Goal: Task Accomplishment & Management: Complete application form

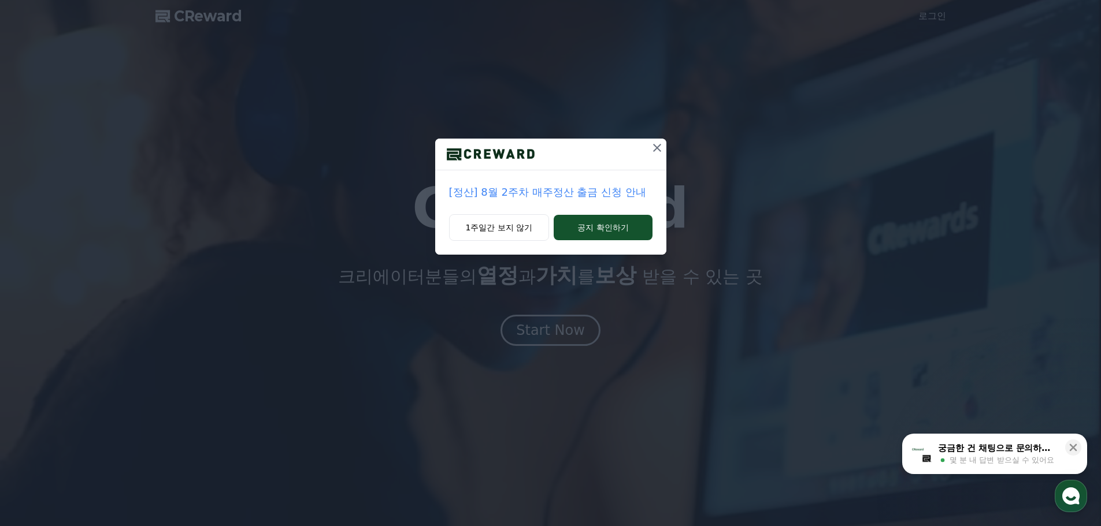
click at [656, 149] on icon at bounding box center [657, 148] width 8 height 8
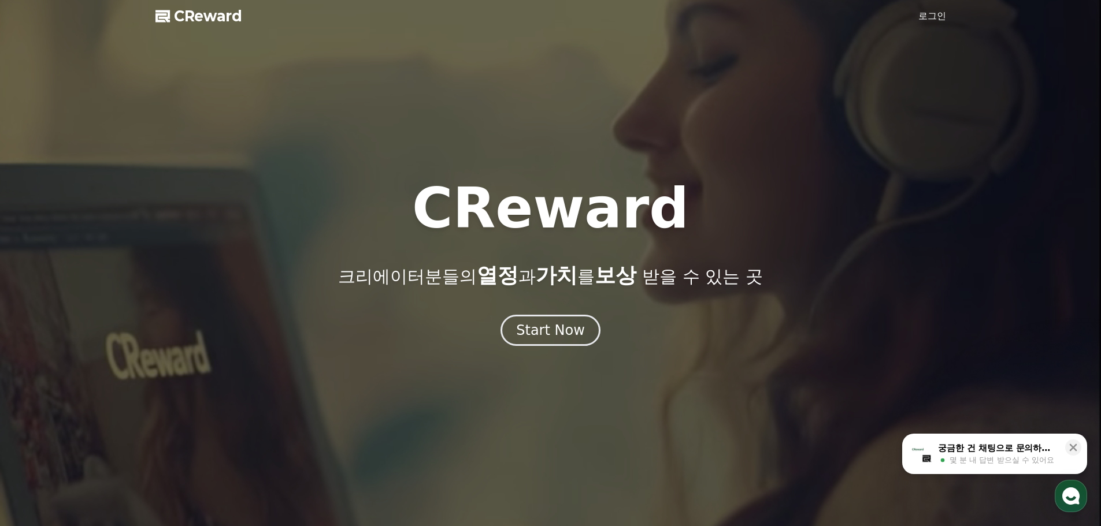
click at [922, 26] on div at bounding box center [550, 263] width 1101 height 526
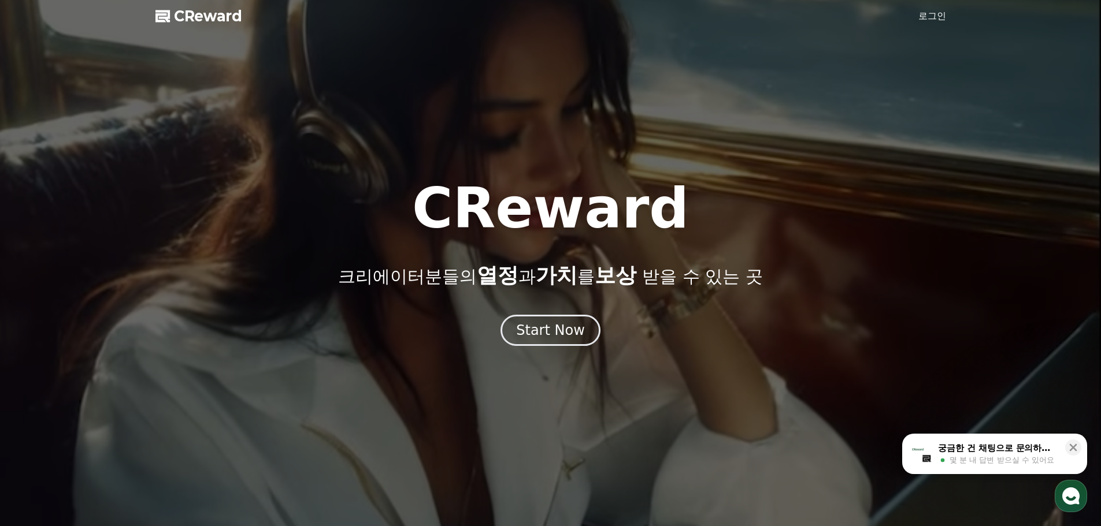
click at [932, 16] on link "로그인" at bounding box center [932, 16] width 28 height 14
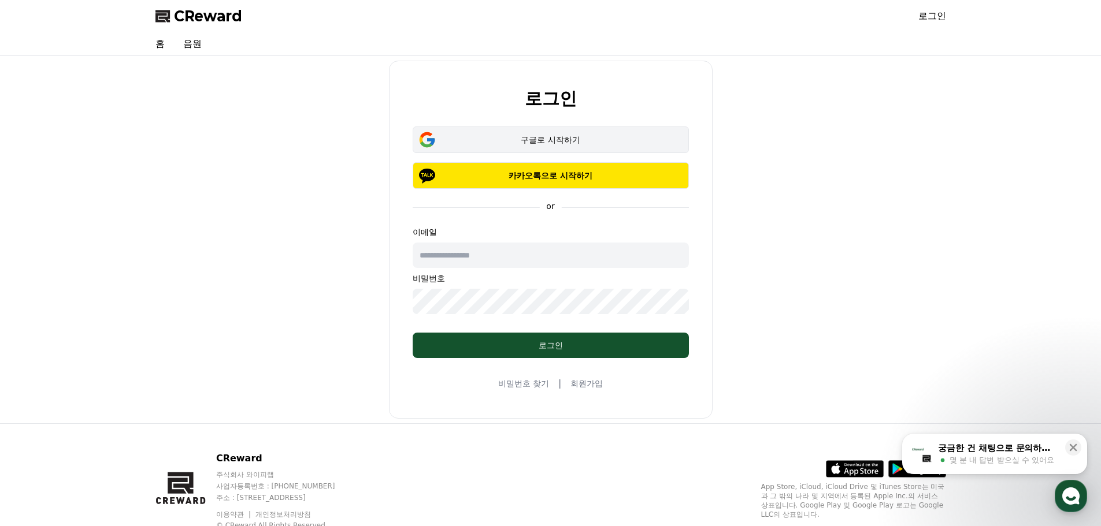
click at [554, 143] on div "구글로 시작하기" at bounding box center [550, 140] width 243 height 12
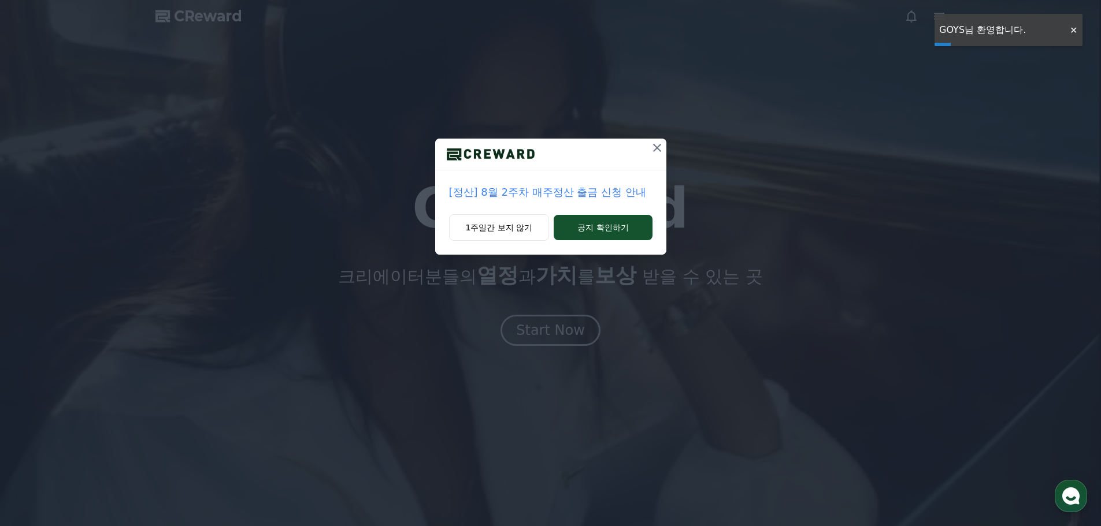
click at [655, 146] on icon at bounding box center [657, 148] width 8 height 8
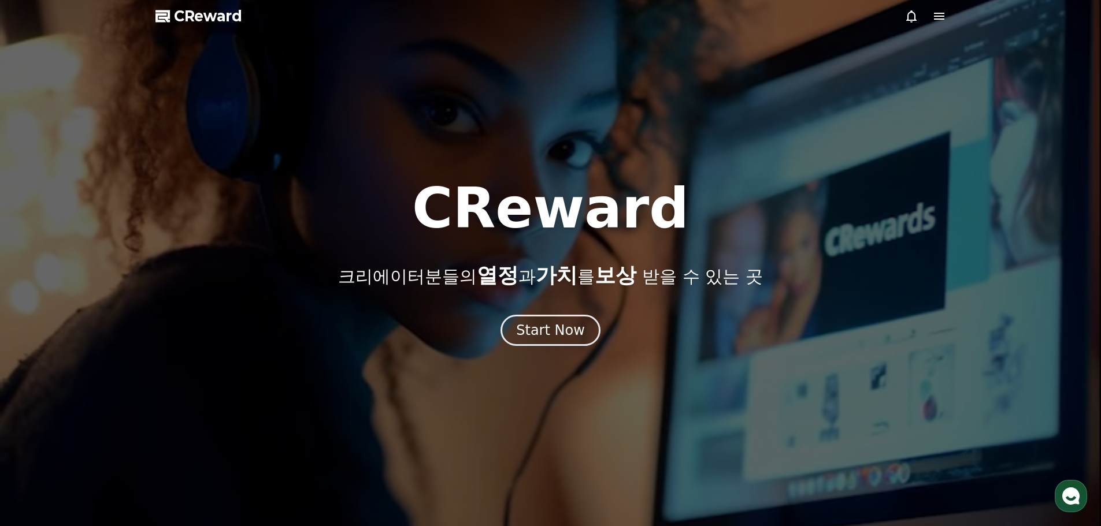
click at [909, 109] on div at bounding box center [550, 263] width 1101 height 526
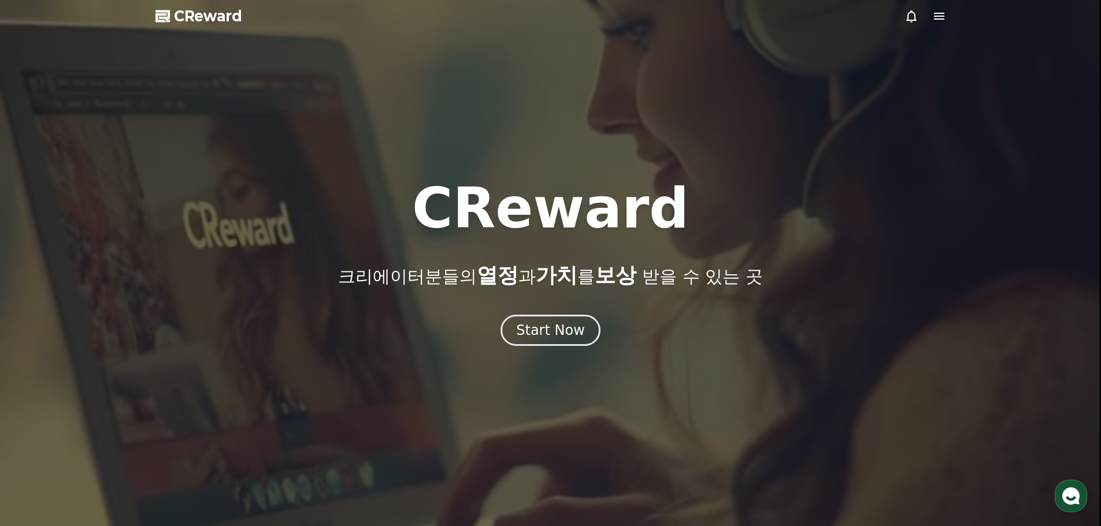
click at [941, 20] on icon at bounding box center [939, 16] width 14 height 14
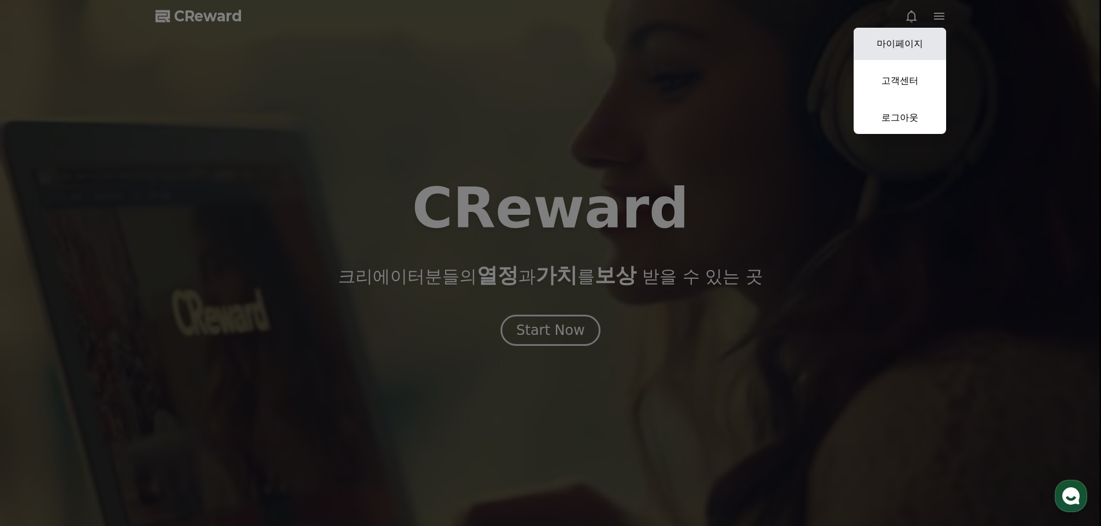
click at [897, 38] on link "마이페이지" at bounding box center [900, 44] width 92 height 32
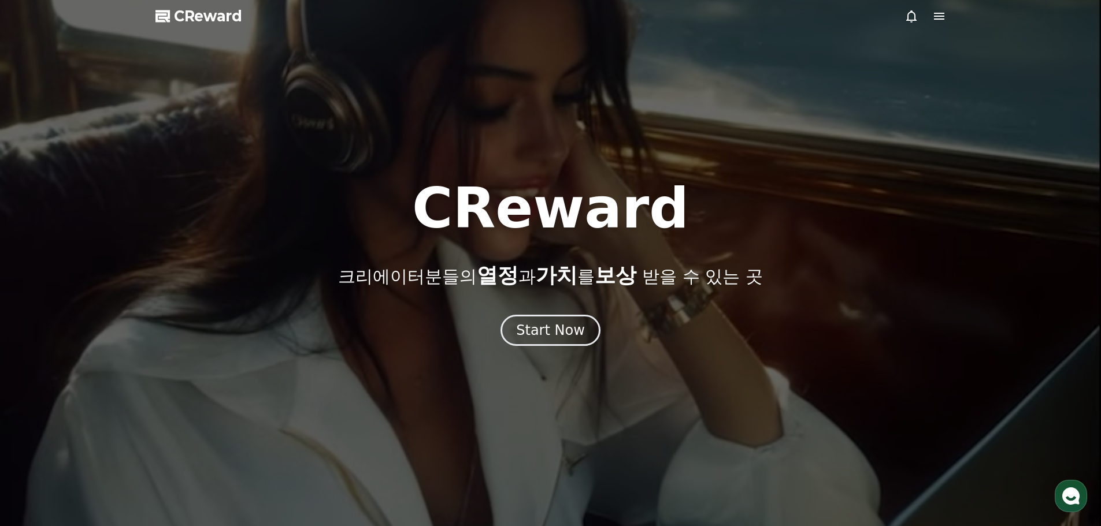
select select "**********"
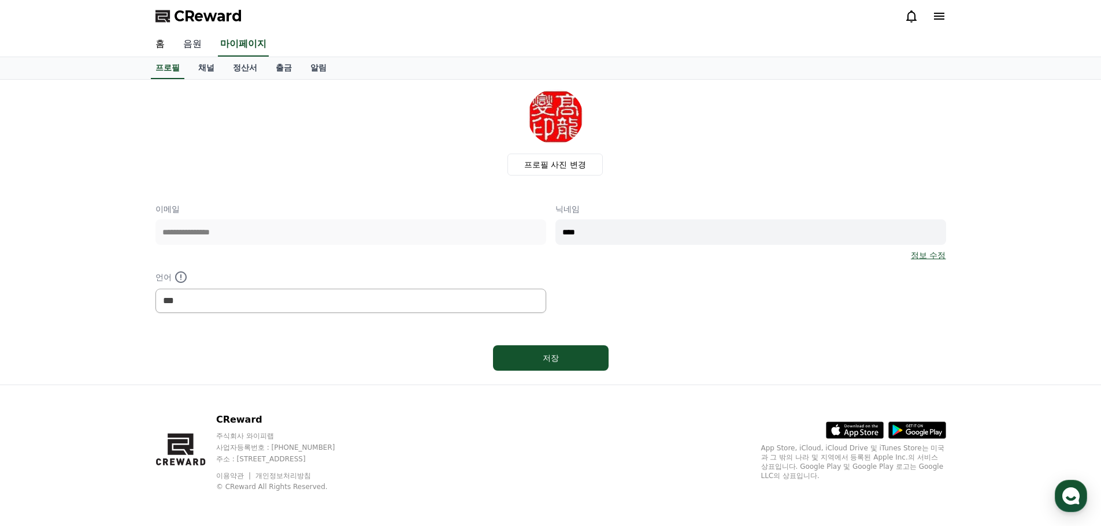
click at [198, 48] on link "음원" at bounding box center [192, 44] width 37 height 24
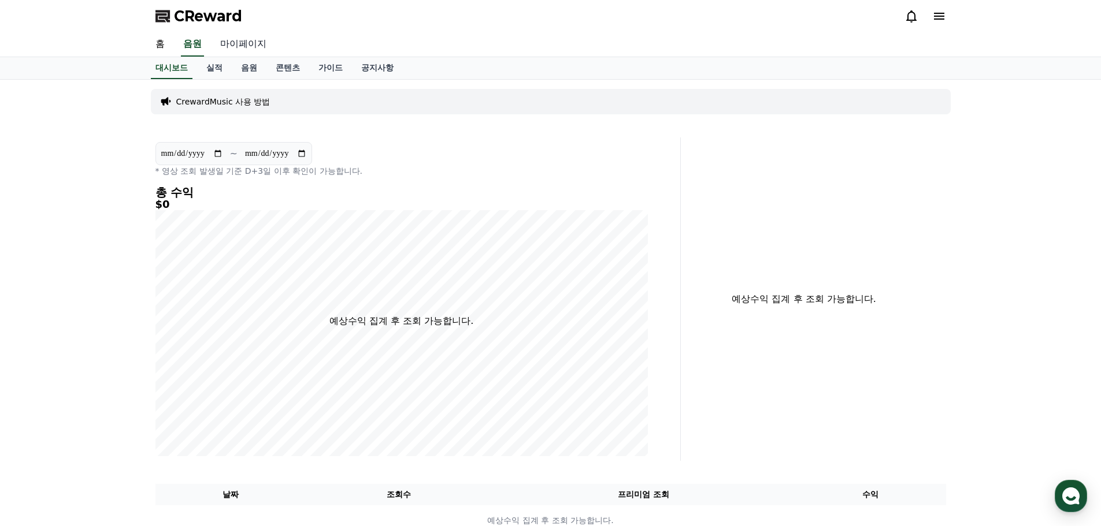
click at [239, 46] on link "마이페이지" at bounding box center [243, 44] width 65 height 24
select select "**********"
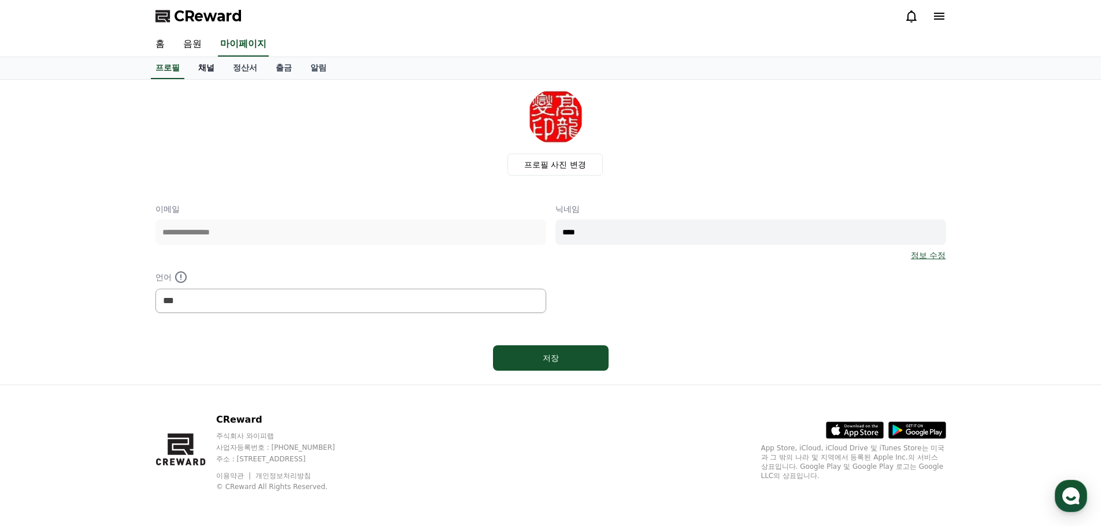
click at [209, 69] on link "채널" at bounding box center [206, 68] width 35 height 22
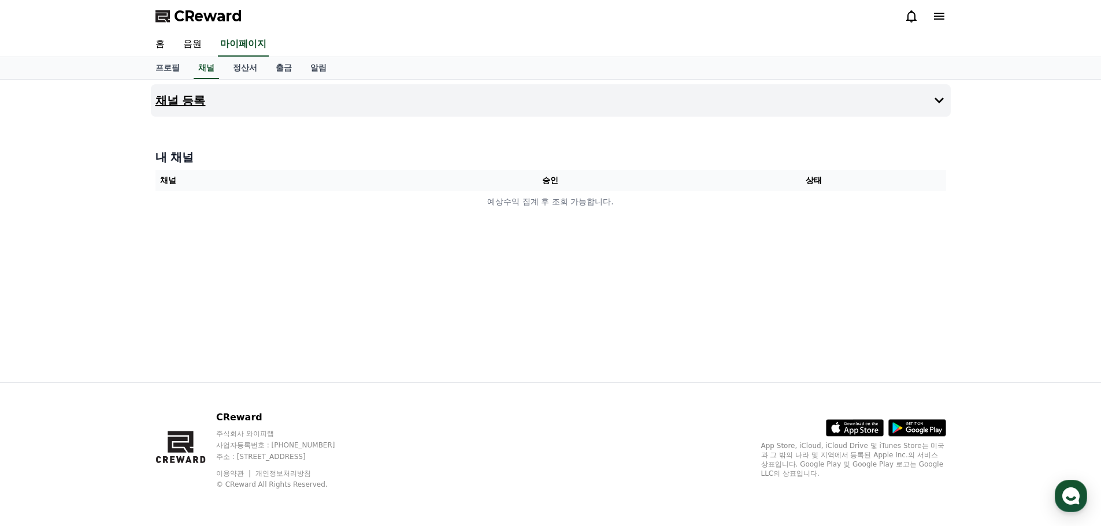
click at [253, 101] on button "채널 등록" at bounding box center [551, 100] width 800 height 32
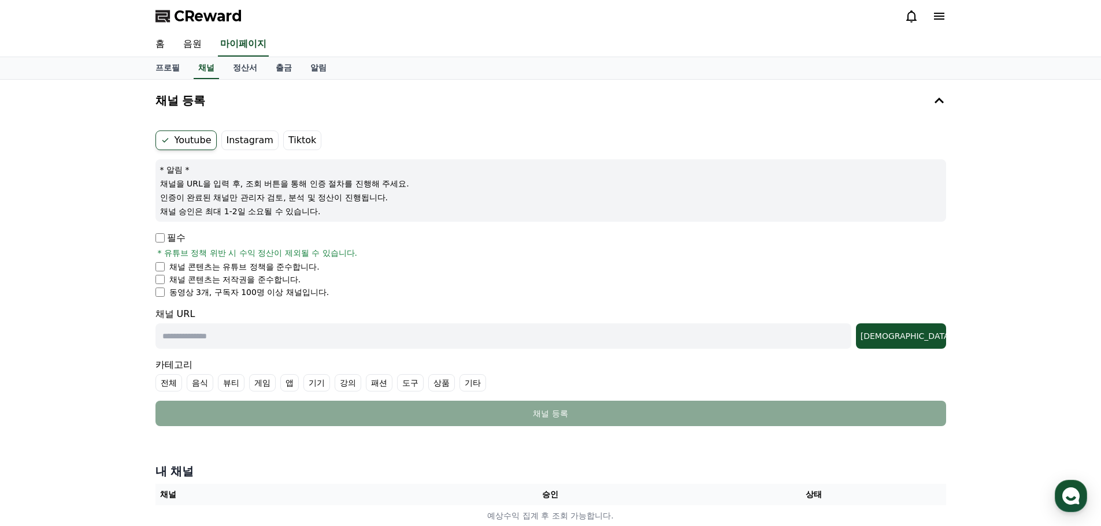
click at [192, 142] on label "Youtube" at bounding box center [185, 141] width 61 height 20
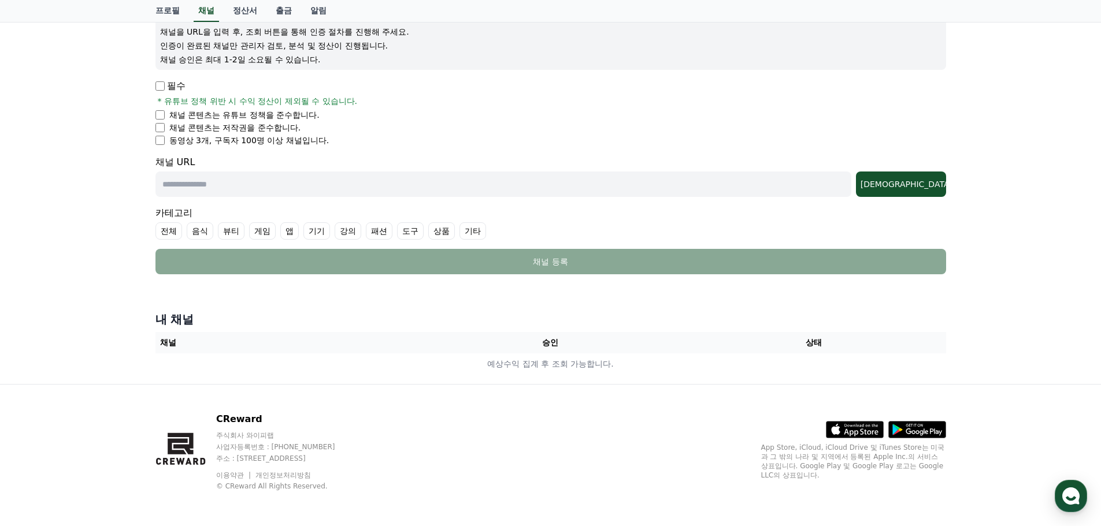
scroll to position [154, 0]
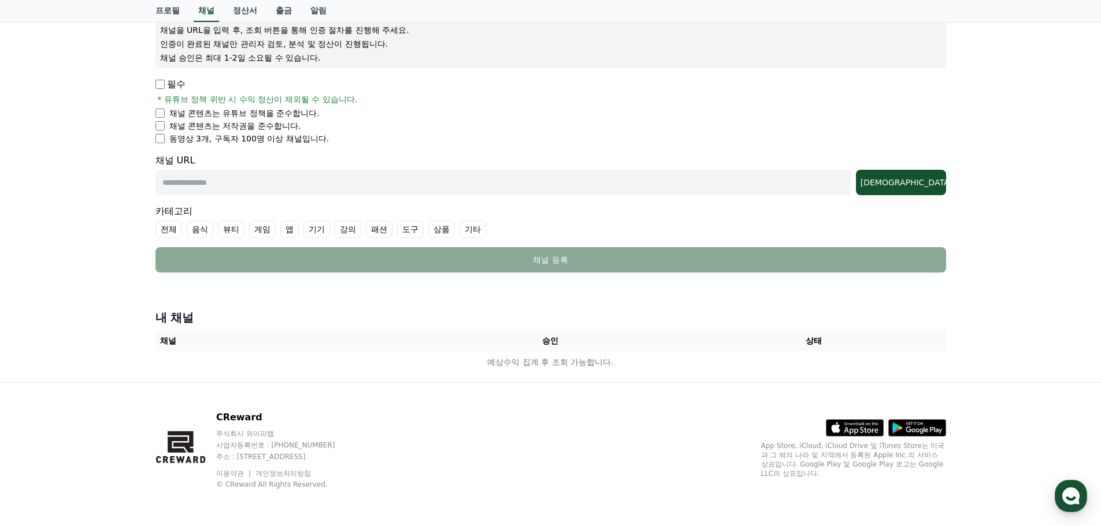
click at [213, 176] on input "text" at bounding box center [503, 182] width 696 height 25
paste input "**********"
type input "**********"
click at [934, 186] on div "[DEMOGRAPHIC_DATA]" at bounding box center [901, 183] width 81 height 12
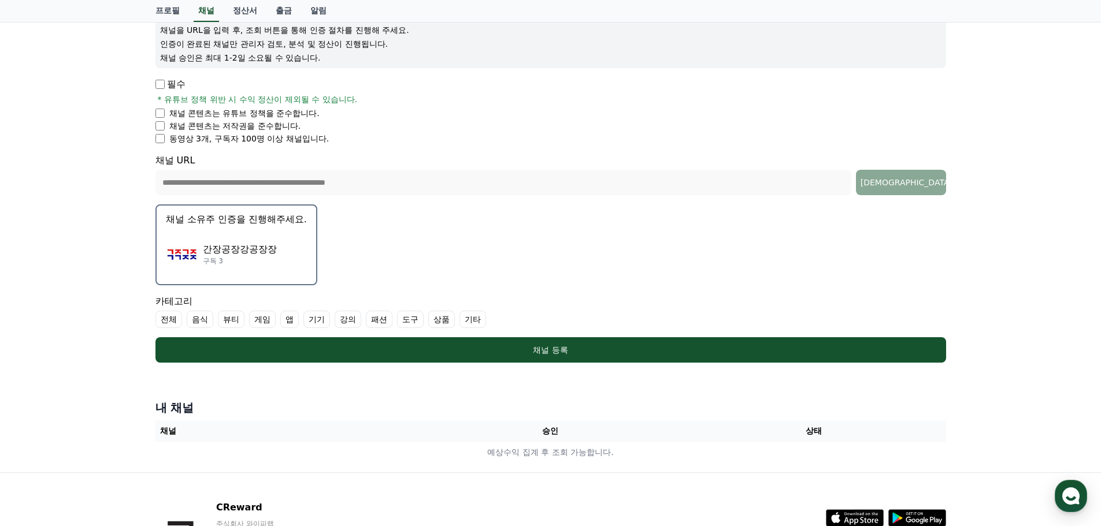
click at [231, 229] on button "채널 소유주 인증을 진행해주세요. 간장공장강공장장 구독 3" at bounding box center [236, 245] width 162 height 81
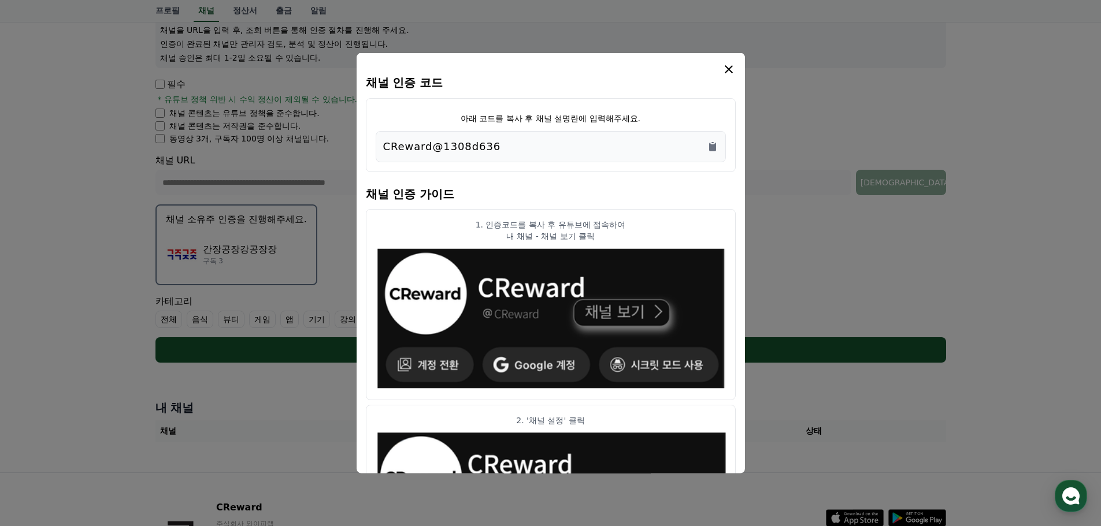
click at [540, 138] on div "CReward@1308d636" at bounding box center [551, 146] width 350 height 31
drag, startPoint x: 522, startPoint y: 142, endPoint x: 347, endPoint y: 148, distance: 174.6
click at [348, 368] on div "채널 인증 코드 아래 코드를 복사 후 채널 설명란에 입력해주세요. CReward@1308d636 채널 인증 가이드 1. 인증코드를 복사 후 유…" at bounding box center [551, 368] width 800 height 0
click at [527, 150] on div "CReward@1308d636" at bounding box center [550, 146] width 335 height 16
click at [521, 148] on div "CReward@1308d636" at bounding box center [550, 146] width 335 height 16
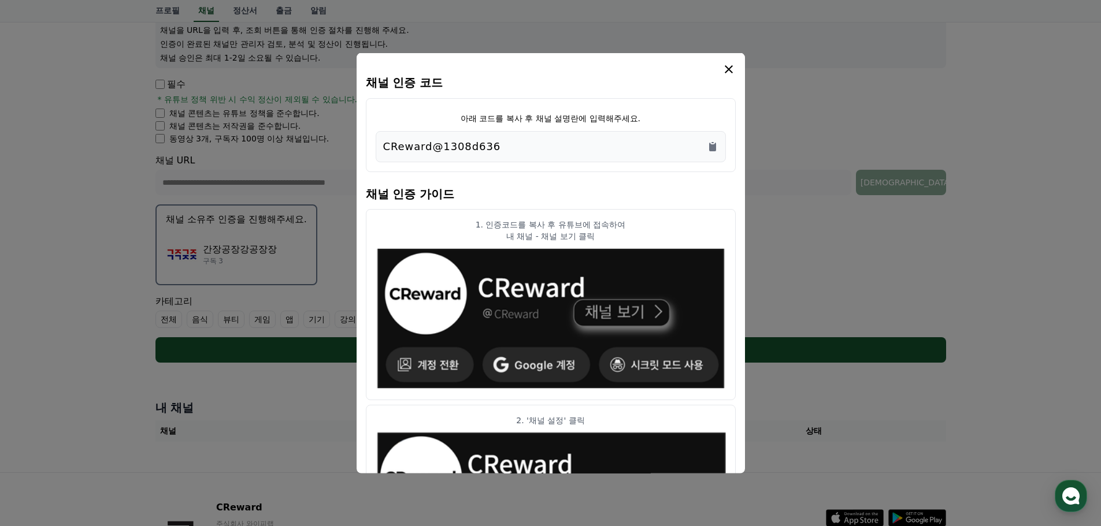
click at [519, 149] on div "CReward@1308d636" at bounding box center [550, 146] width 335 height 16
drag, startPoint x: 508, startPoint y: 148, endPoint x: 327, endPoint y: 143, distance: 181.0
click at [348, 368] on div "채널 인증 코드 아래 코드를 복사 후 채널 설명란에 입력해주세요. CReward@1308d636 채널 인증 가이드 1. 인증코드를 복사 후 유…" at bounding box center [551, 368] width 800 height 0
drag, startPoint x: 537, startPoint y: 138, endPoint x: 518, endPoint y: 140, distance: 19.9
click at [536, 138] on div "CReward@1308d636" at bounding box center [551, 146] width 350 height 31
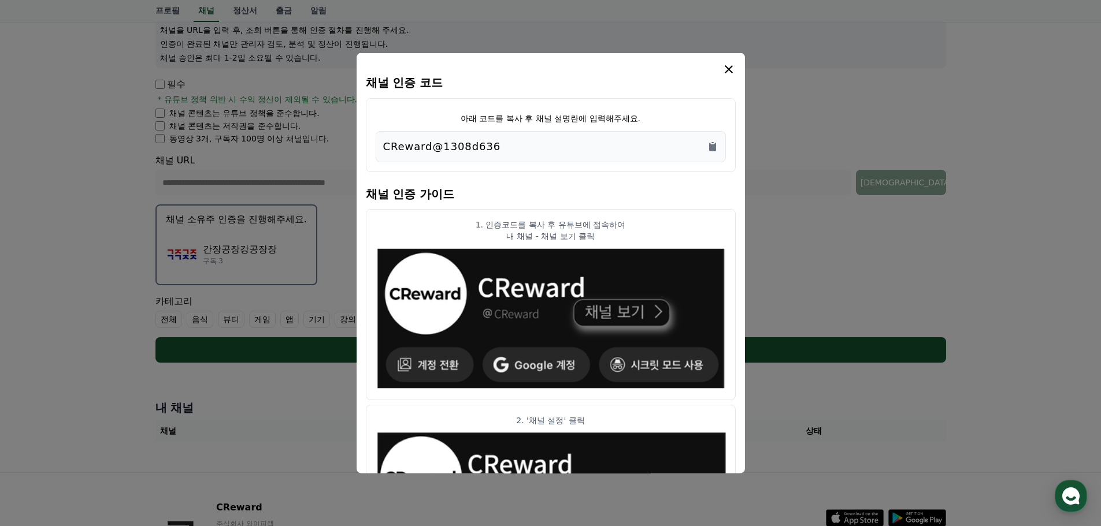
click at [522, 144] on div "CReward@1308d636" at bounding box center [550, 146] width 335 height 16
click at [526, 147] on div "CReward@1308d636" at bounding box center [550, 146] width 335 height 16
drag, startPoint x: 494, startPoint y: 154, endPoint x: 381, endPoint y: 147, distance: 112.9
click at [381, 147] on div "CReward@1308d636" at bounding box center [551, 146] width 350 height 31
copy p "CReward@1308d636"
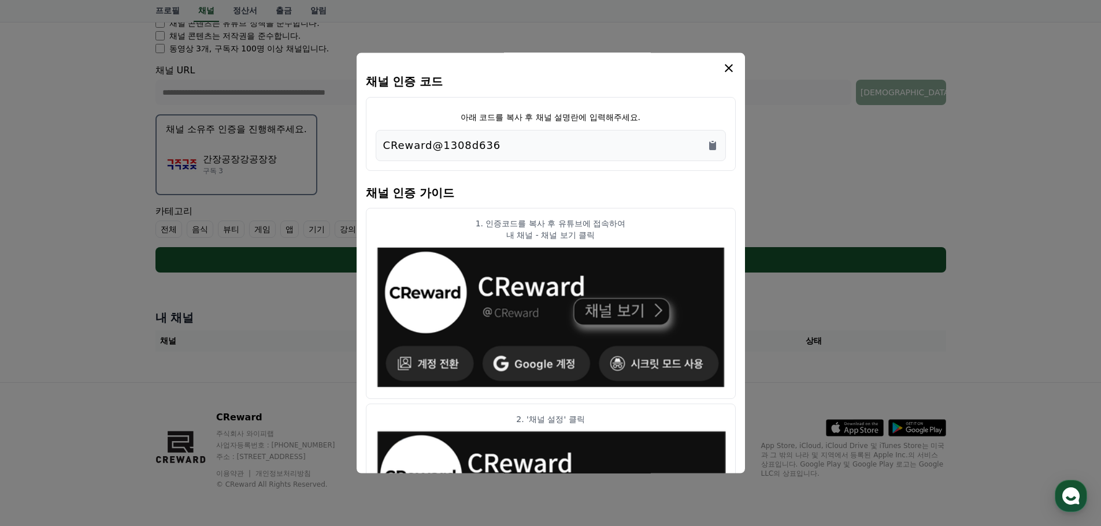
scroll to position [0, 0]
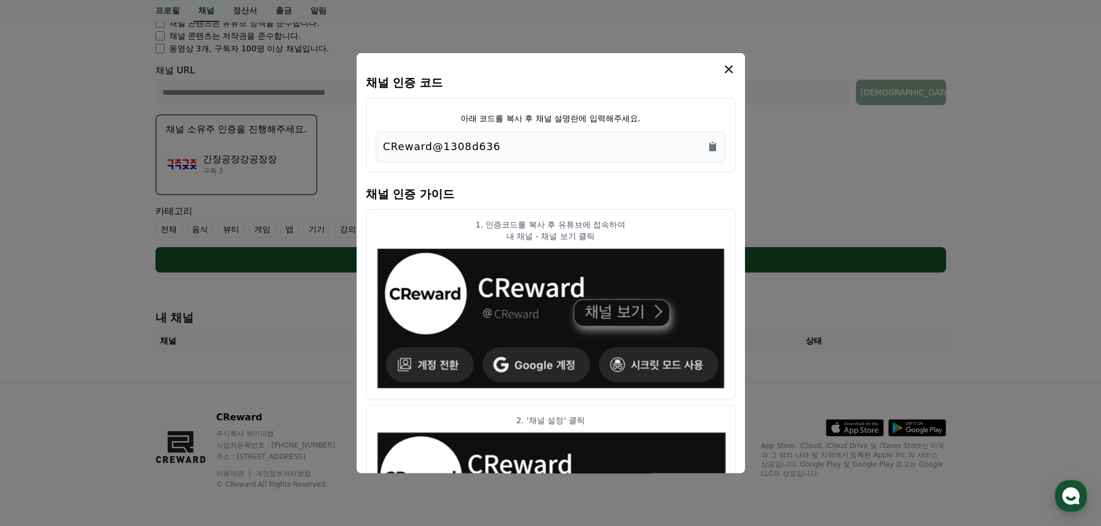
drag, startPoint x: 561, startPoint y: 65, endPoint x: 830, endPoint y: 27, distance: 272.1
click at [951, 277] on div "채널 인증 코드 아래 코드를 복사 후 채널 설명란에 입력해주세요. CReward@1308d636 채널 인증 가이드 1. 인증코드를 복사 후 유…" at bounding box center [551, 277] width 800 height 0
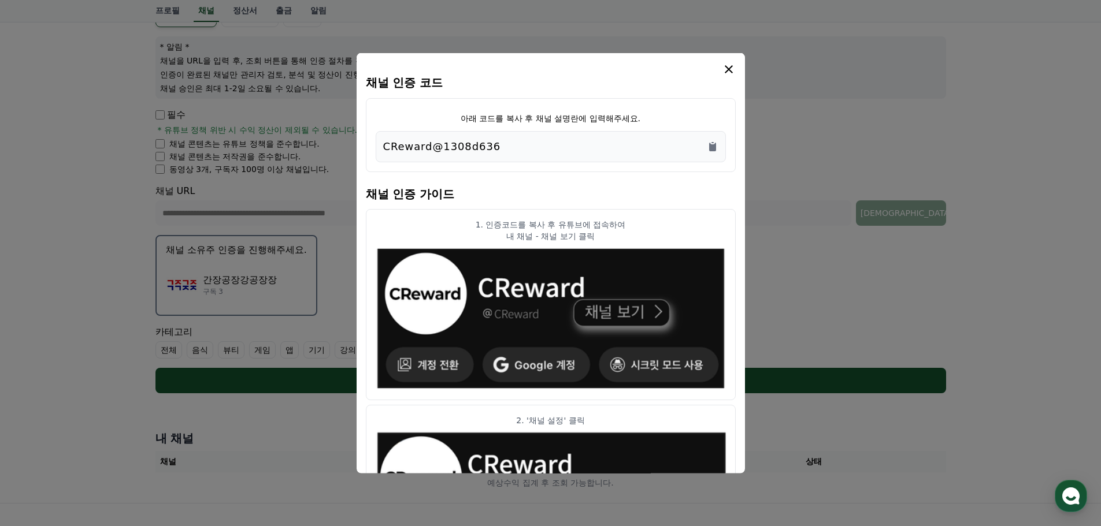
scroll to position [123, 0]
drag, startPoint x: 728, startPoint y: 69, endPoint x: 618, endPoint y: 40, distance: 113.5
click at [728, 69] on icon "modal" at bounding box center [729, 69] width 8 height 8
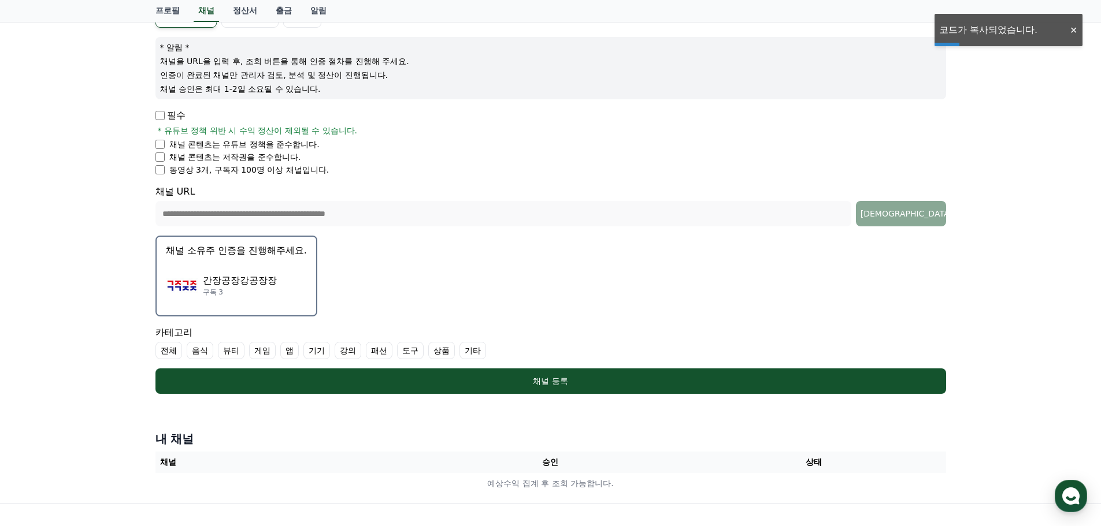
click at [1003, 183] on div "**********" at bounding box center [550, 230] width 1101 height 547
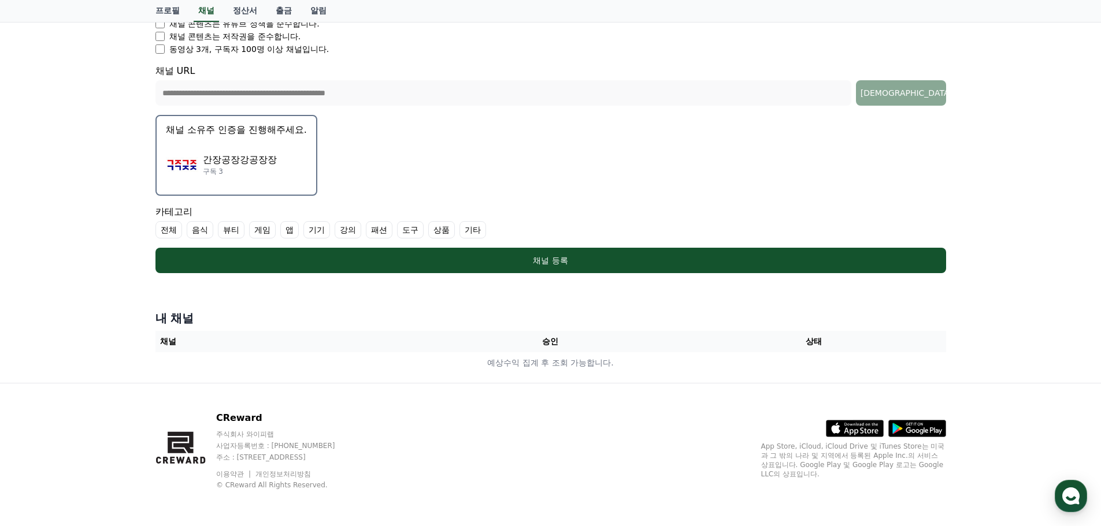
scroll to position [244, 0]
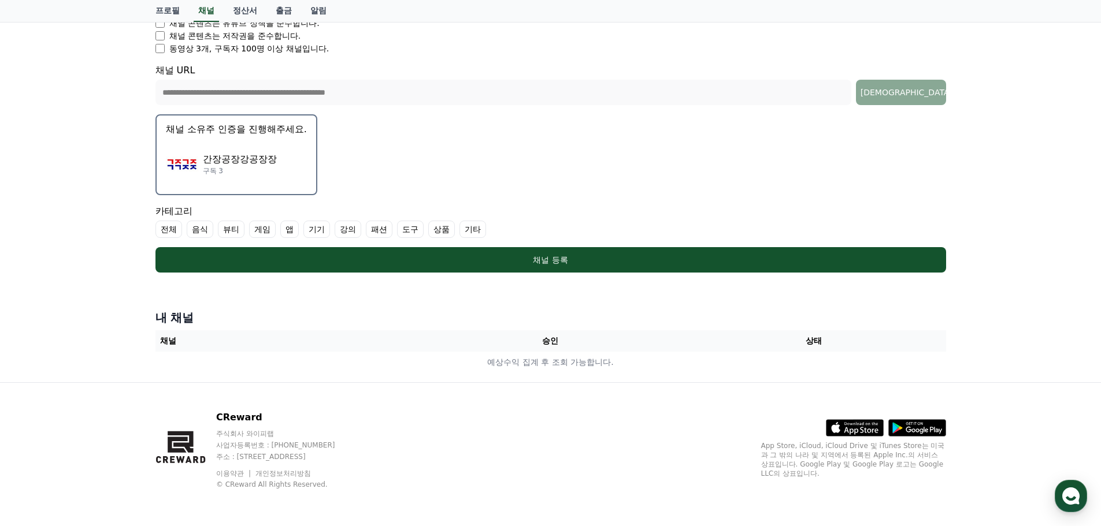
click at [256, 172] on p "구독 3" at bounding box center [240, 170] width 74 height 9
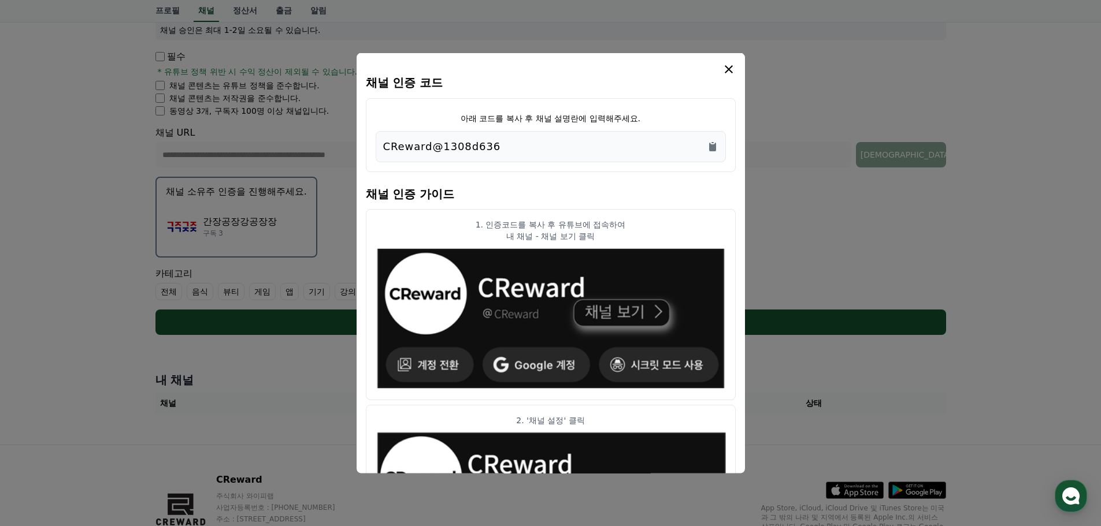
scroll to position [181, 0]
click at [730, 73] on icon "modal" at bounding box center [729, 69] width 14 height 14
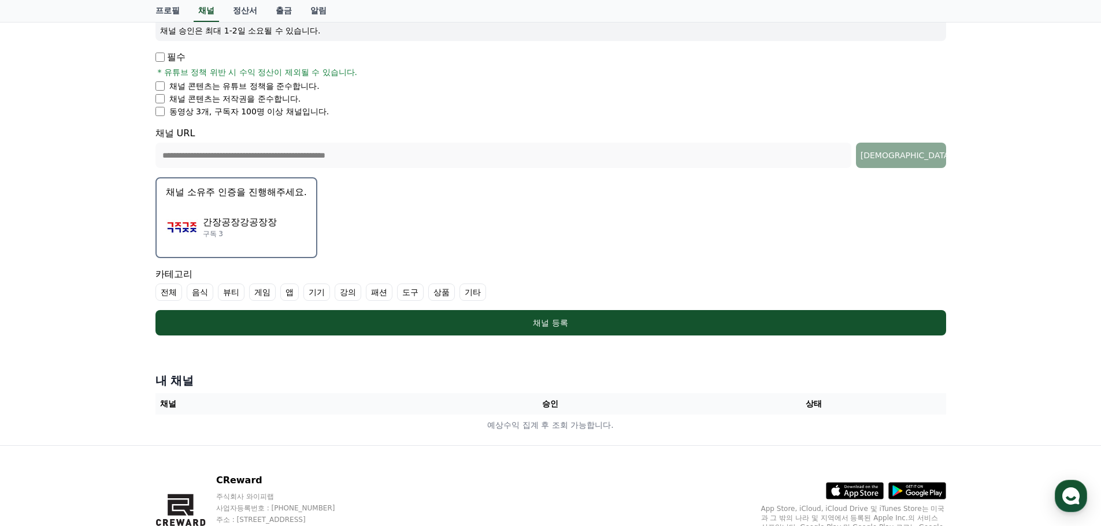
drag, startPoint x: 642, startPoint y: 270, endPoint x: 632, endPoint y: 271, distance: 9.8
click at [642, 270] on div "카테고리 전체 음식 뷰티 게임 앱 기기 강의 패션 도구 상품 기타" at bounding box center [550, 285] width 791 height 34
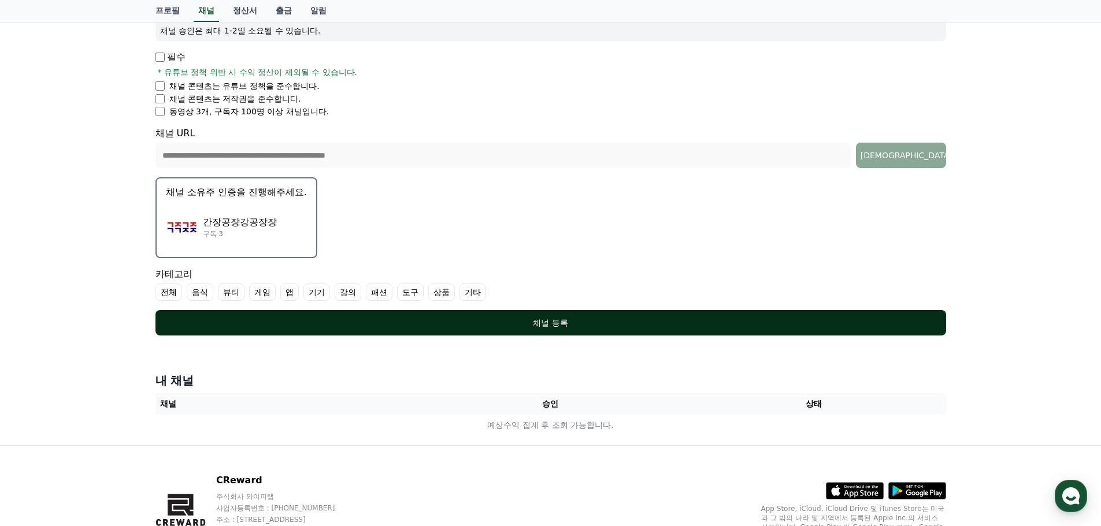
click at [550, 324] on div "채널 등록" at bounding box center [551, 323] width 744 height 12
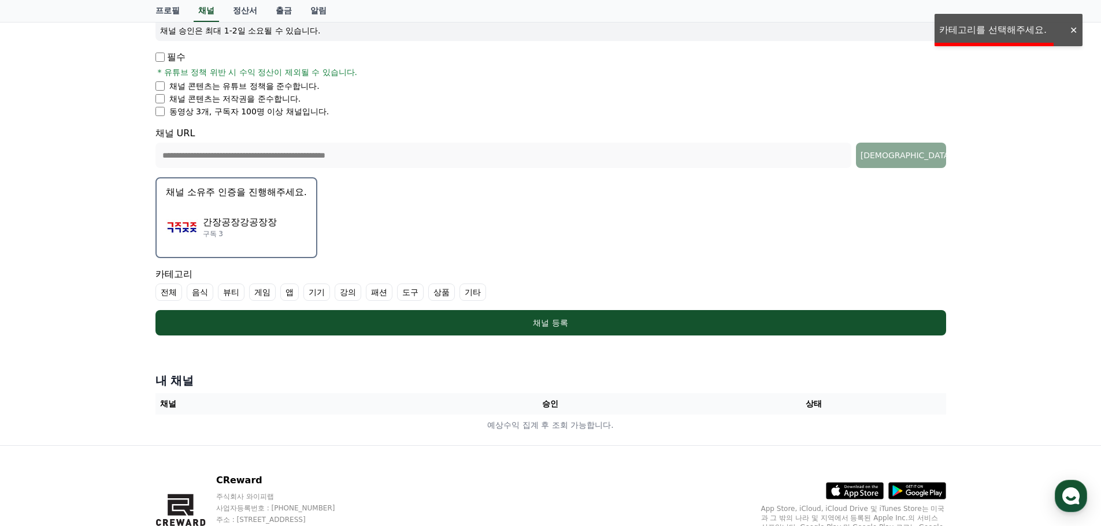
drag, startPoint x: 629, startPoint y: 227, endPoint x: 481, endPoint y: 244, distance: 148.5
click at [625, 227] on form "**********" at bounding box center [550, 143] width 791 height 386
click at [473, 294] on label "기타" at bounding box center [472, 292] width 27 height 17
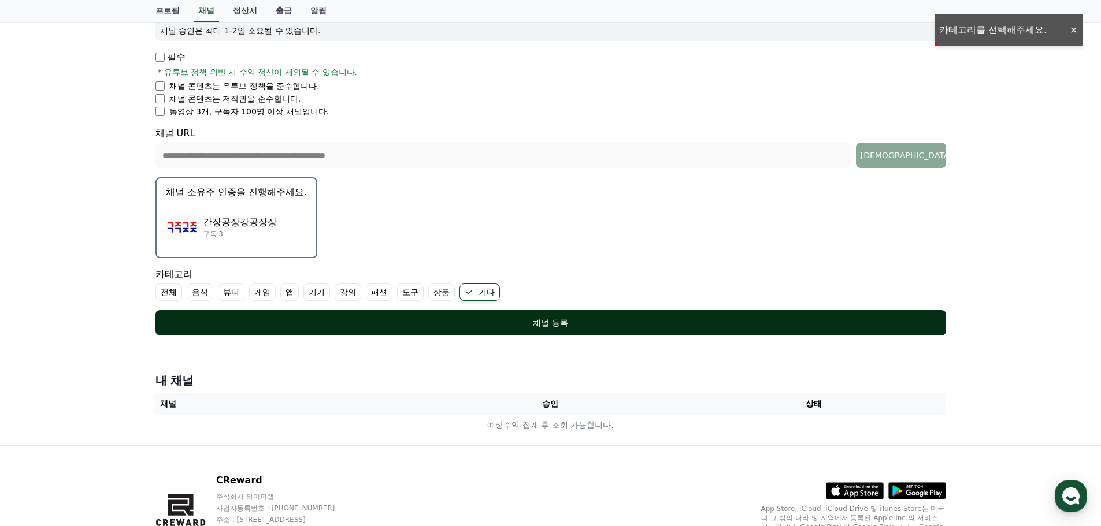
click at [526, 313] on button "채널 등록" at bounding box center [550, 322] width 791 height 25
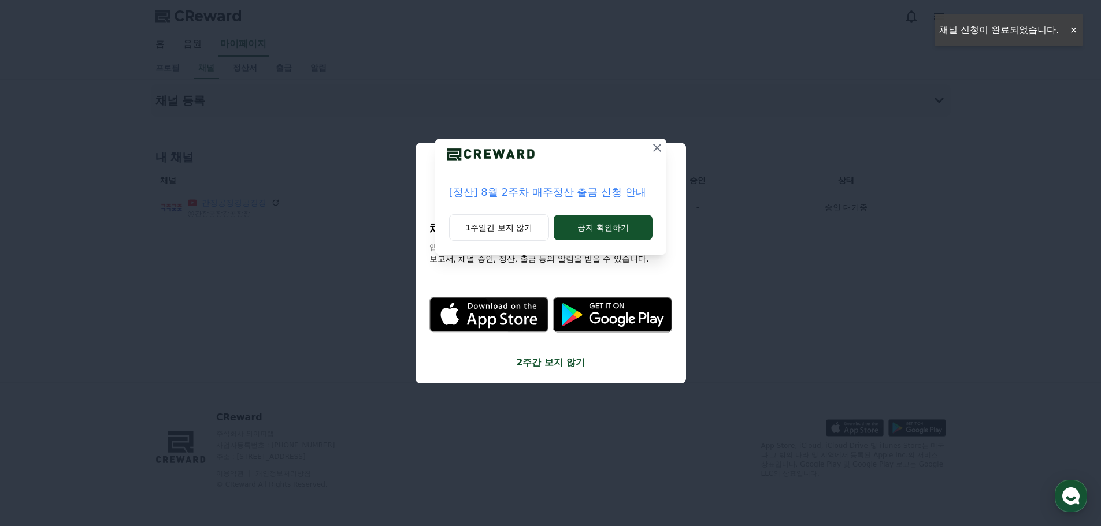
click at [652, 146] on icon at bounding box center [657, 148] width 14 height 14
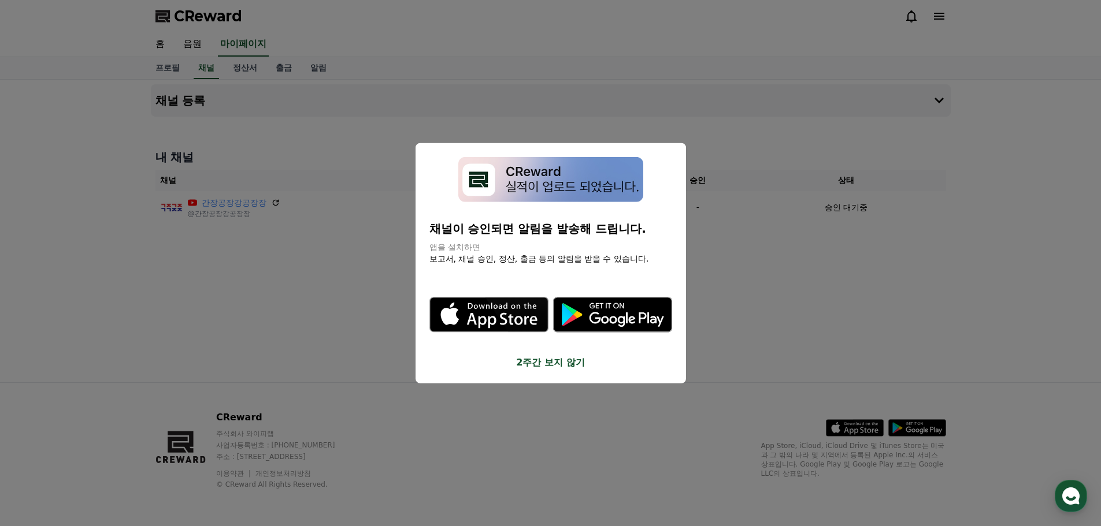
click at [557, 363] on button "2주간 보지 않기" at bounding box center [550, 363] width 243 height 14
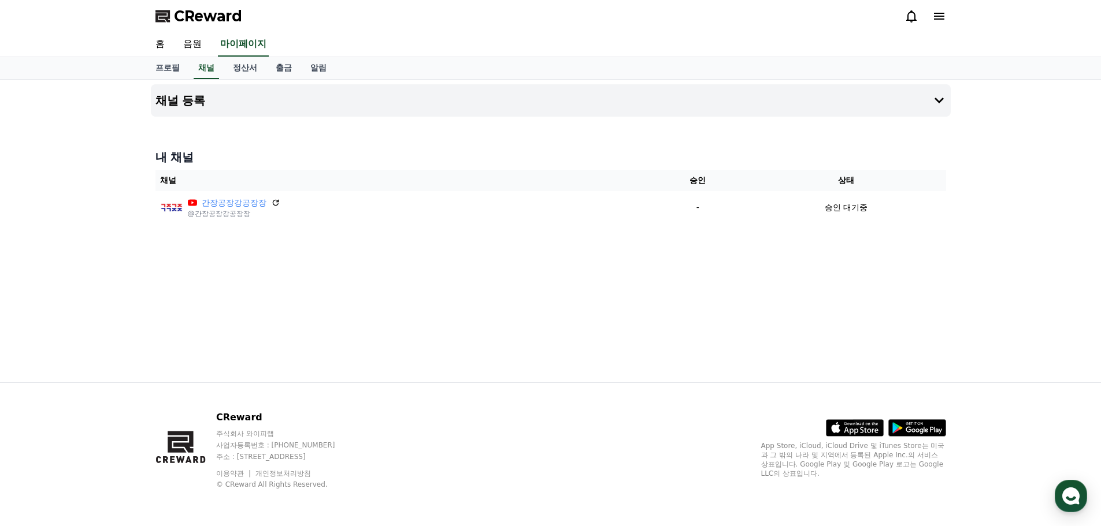
click at [890, 263] on div "채널 등록 내 채널 채널 승인 상태 간장공장강공장장 @간장공장강공장장 - 승인 대기중" at bounding box center [550, 231] width 809 height 303
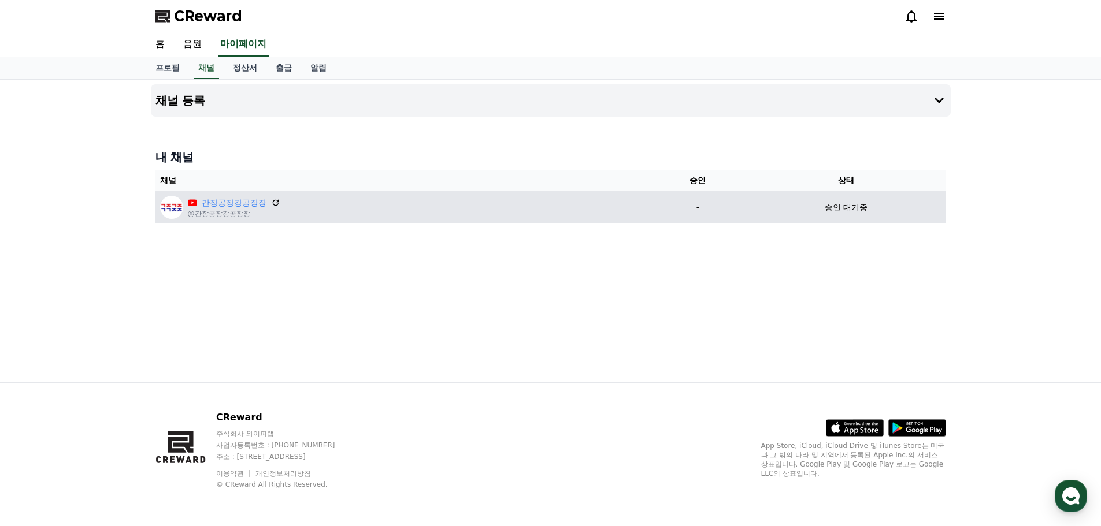
click at [378, 217] on div "간장공장강공장장 @간장공장강공장장" at bounding box center [402, 207] width 485 height 23
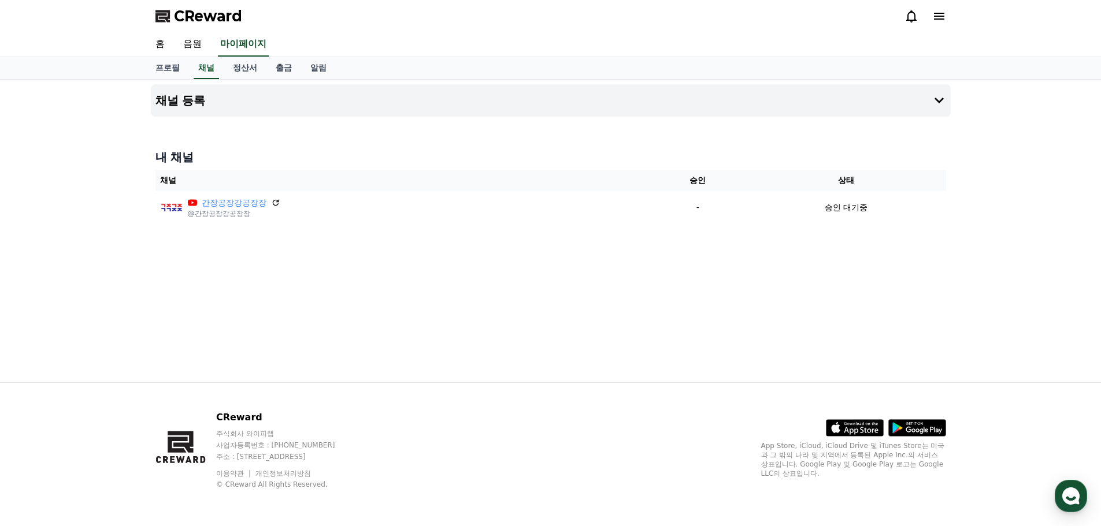
click at [438, 298] on div "채널 등록 내 채널 채널 승인 상태 간장공장강공장장 @간장공장강공장장 - 승인 대기중" at bounding box center [550, 231] width 809 height 303
click at [358, 149] on h4 "내 채널" at bounding box center [550, 157] width 791 height 16
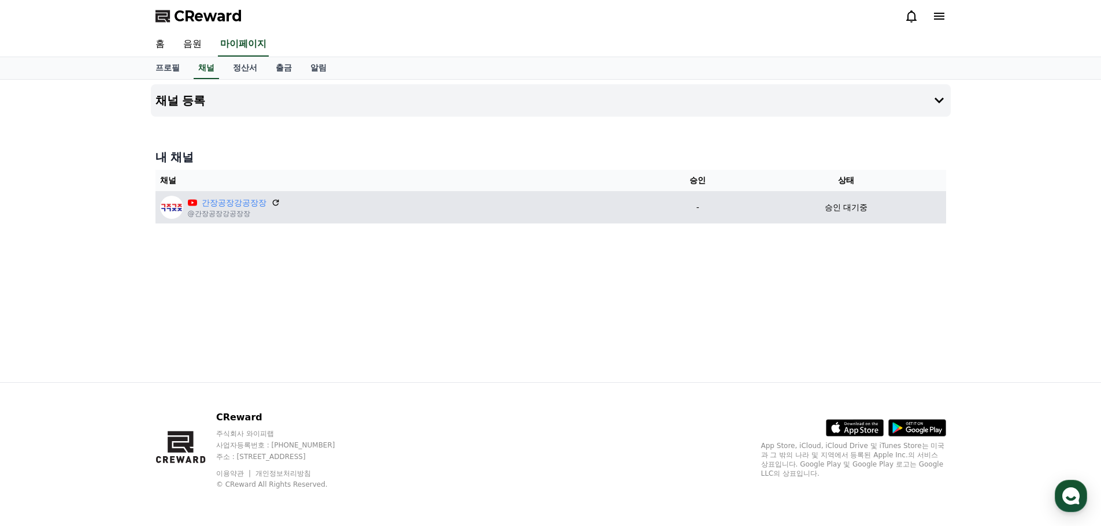
click at [547, 207] on div "간장공장강공장장 @간장공장강공장장" at bounding box center [402, 207] width 485 height 23
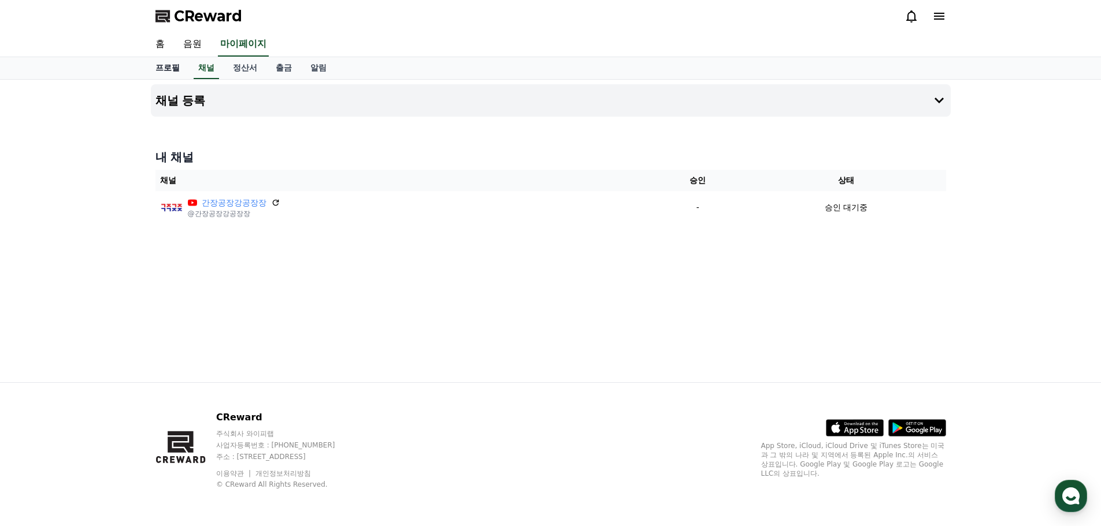
click at [168, 65] on link "프로필" at bounding box center [167, 68] width 43 height 22
select select "**********"
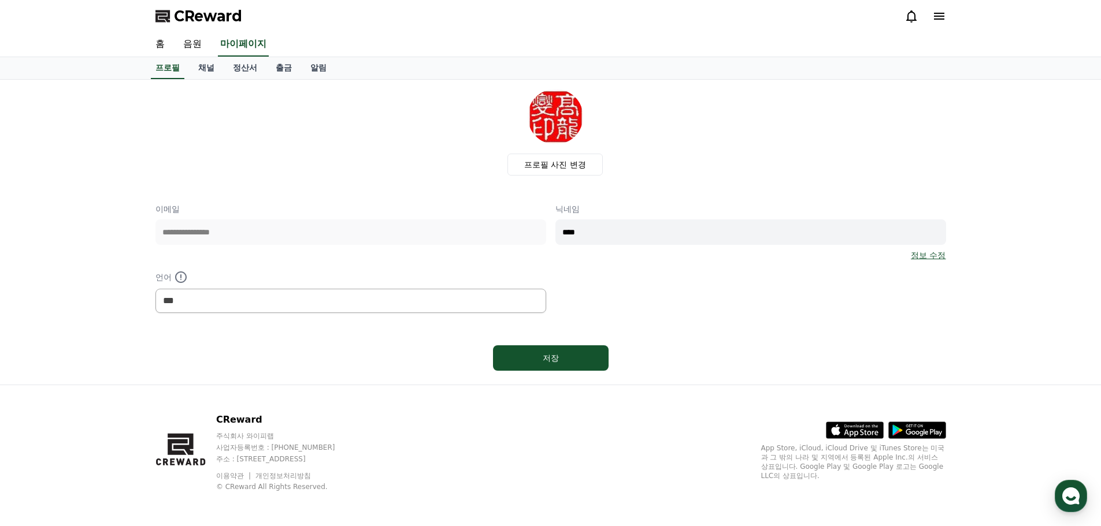
click at [688, 310] on div "**********" at bounding box center [550, 258] width 791 height 110
click at [203, 71] on link "채널" at bounding box center [206, 68] width 35 height 22
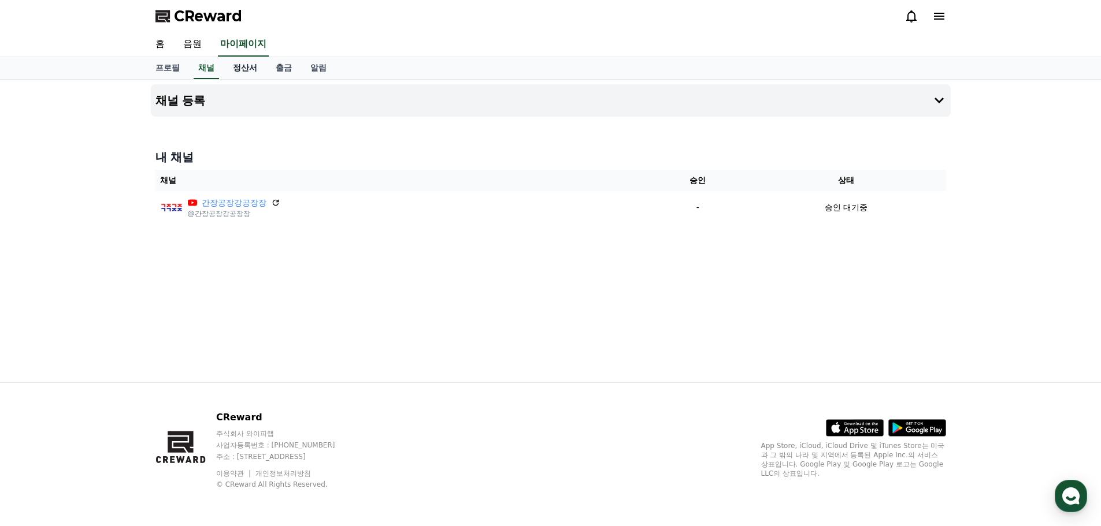
click at [248, 68] on link "정산서" at bounding box center [245, 68] width 43 height 22
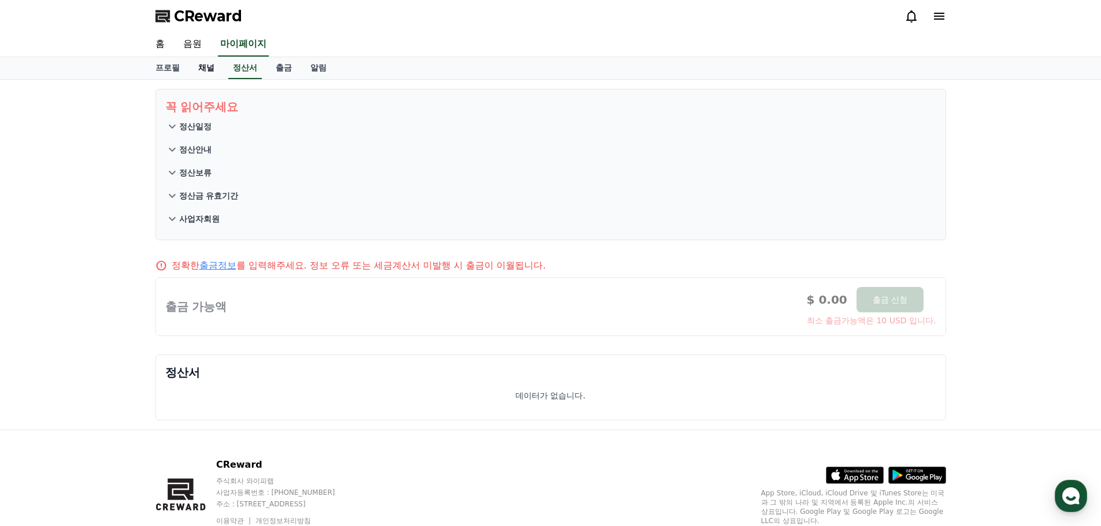
click at [202, 68] on link "채널" at bounding box center [206, 68] width 35 height 22
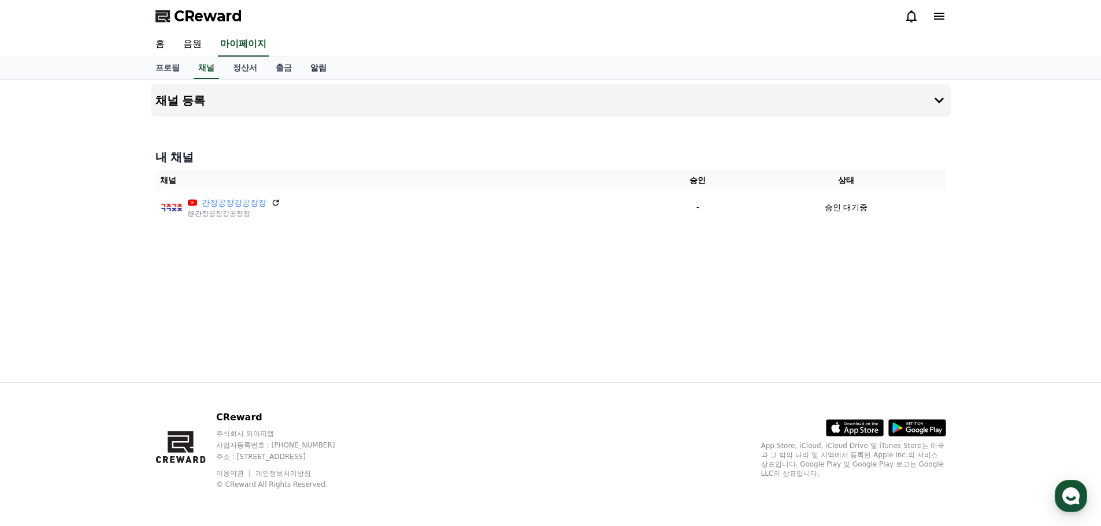
drag, startPoint x: 278, startPoint y: 68, endPoint x: 305, endPoint y: 66, distance: 26.6
click at [278, 68] on link "출금" at bounding box center [283, 68] width 35 height 22
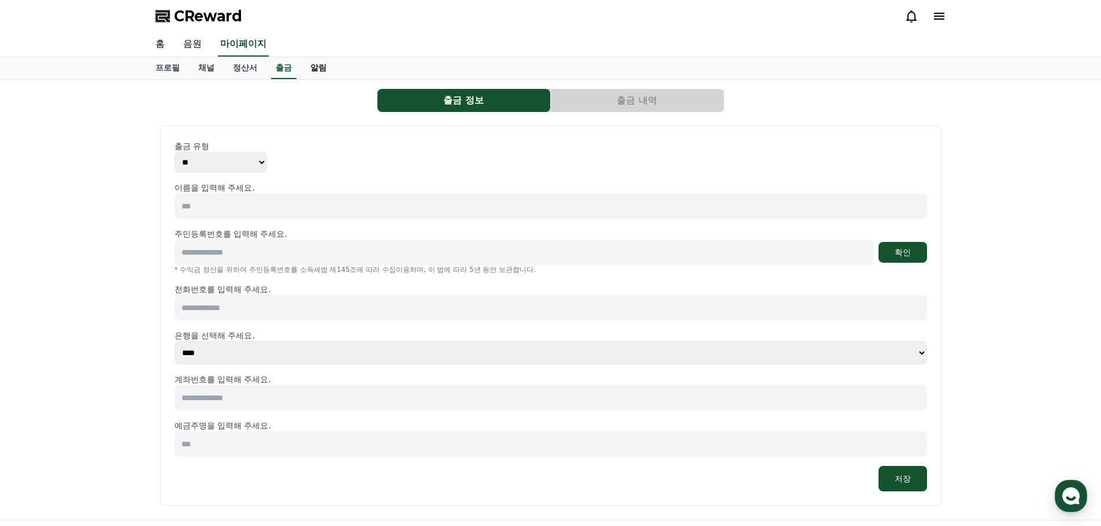
click at [320, 64] on link "알림" at bounding box center [318, 68] width 35 height 22
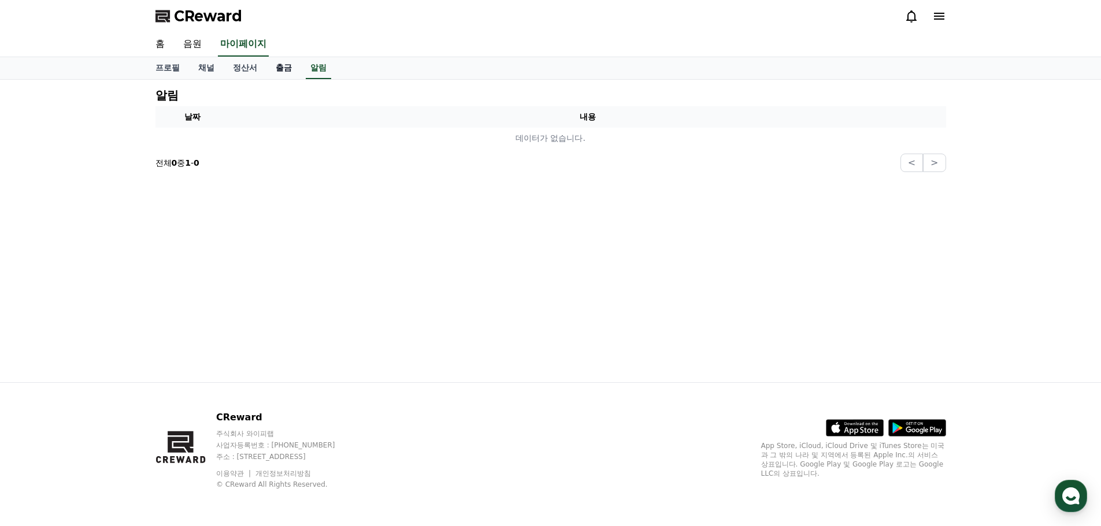
click at [280, 67] on link "출금" at bounding box center [283, 68] width 35 height 22
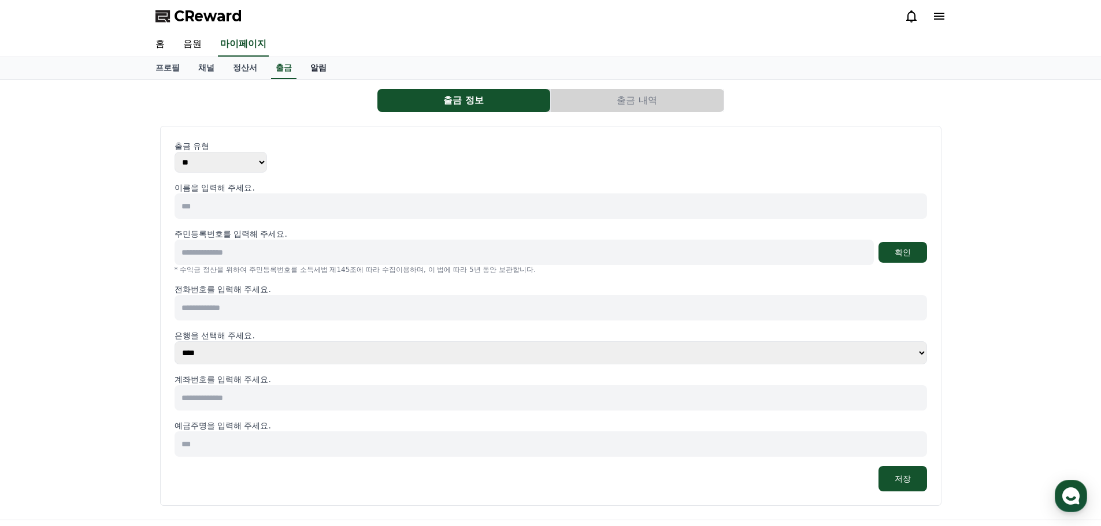
click at [315, 66] on link "알림" at bounding box center [318, 68] width 35 height 22
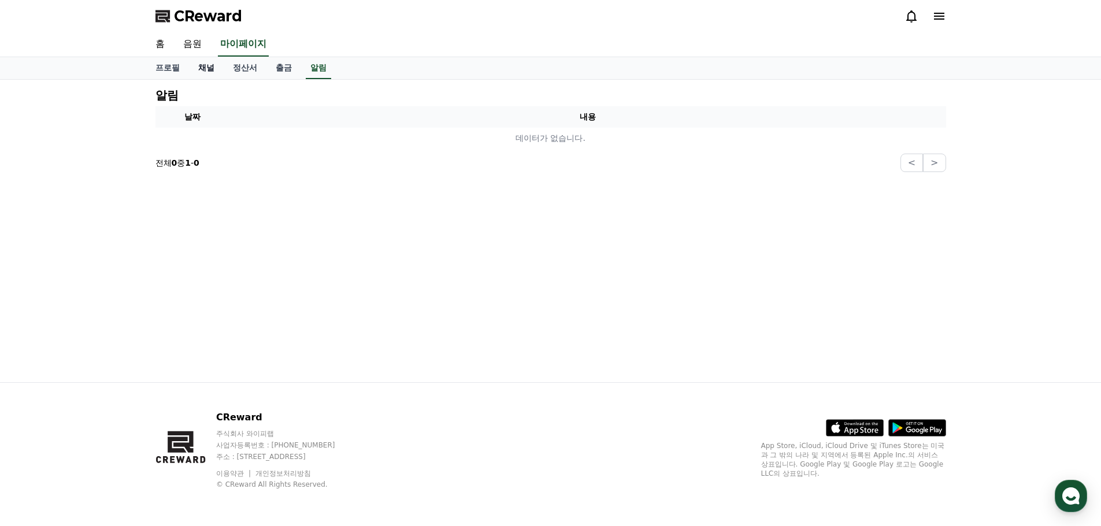
click at [206, 66] on link "채널" at bounding box center [206, 68] width 35 height 22
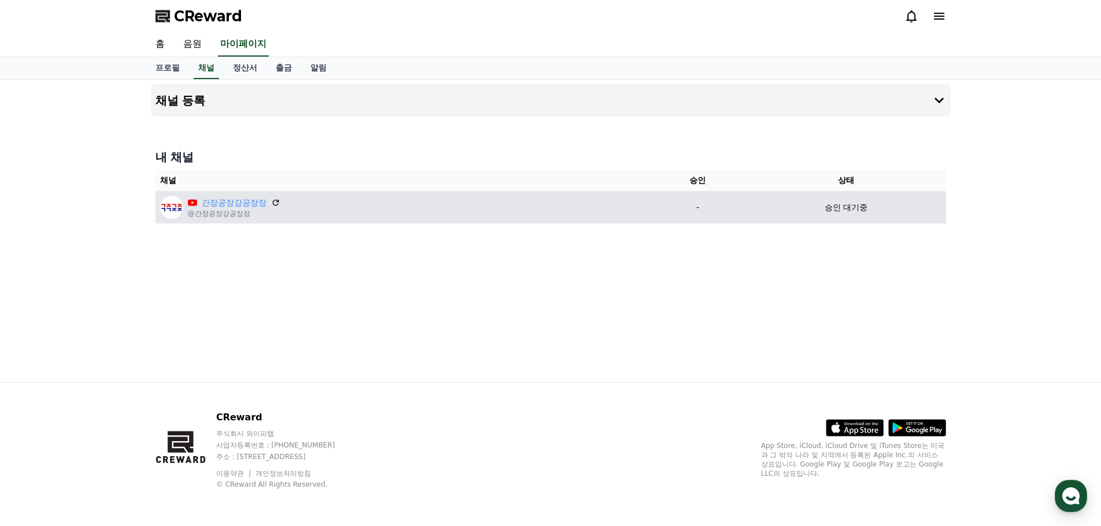
click at [316, 207] on div "간장공장강공장장 @간장공장강공장장" at bounding box center [402, 207] width 485 height 23
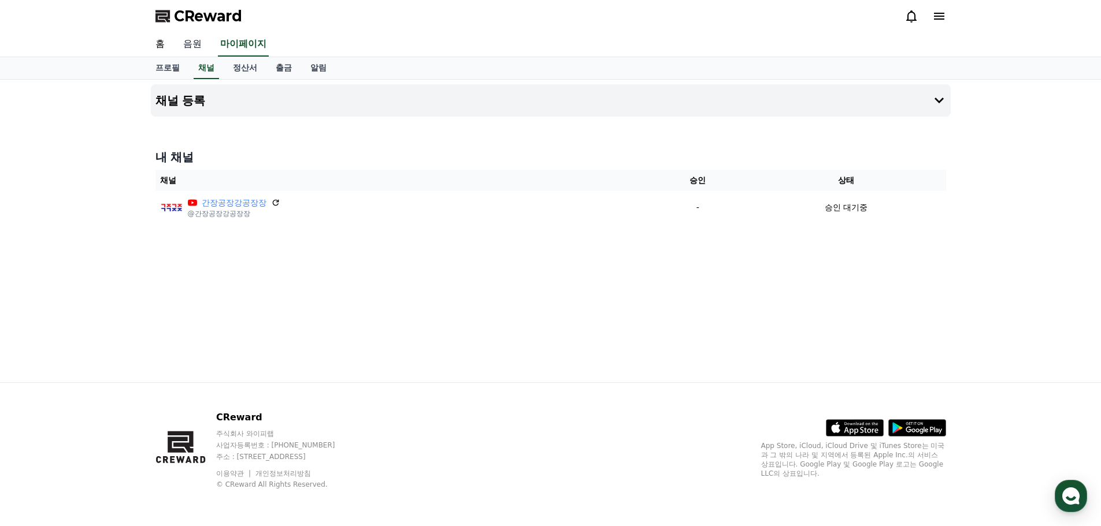
click at [196, 46] on link "음원" at bounding box center [192, 44] width 37 height 24
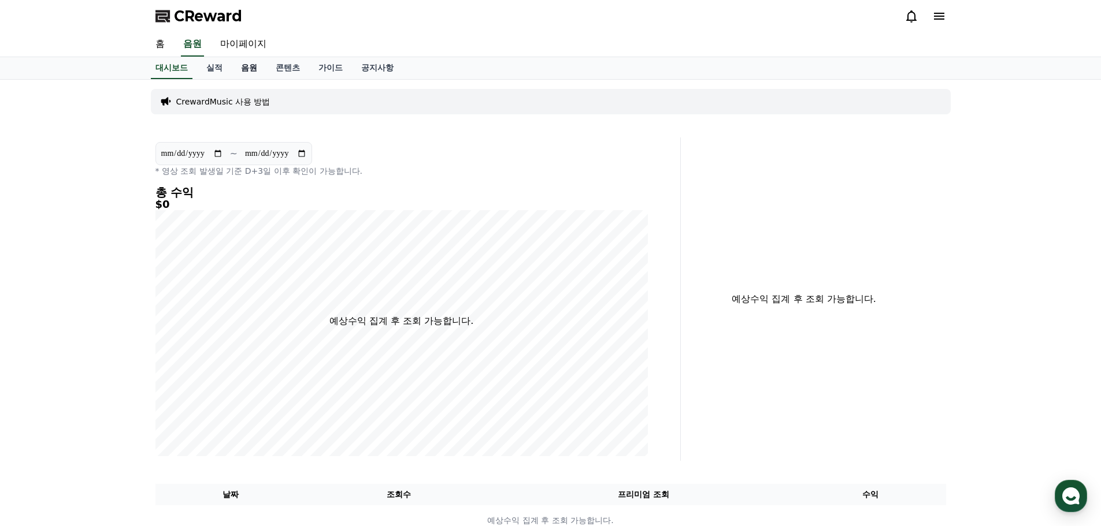
click at [256, 68] on link "음원" at bounding box center [249, 68] width 35 height 22
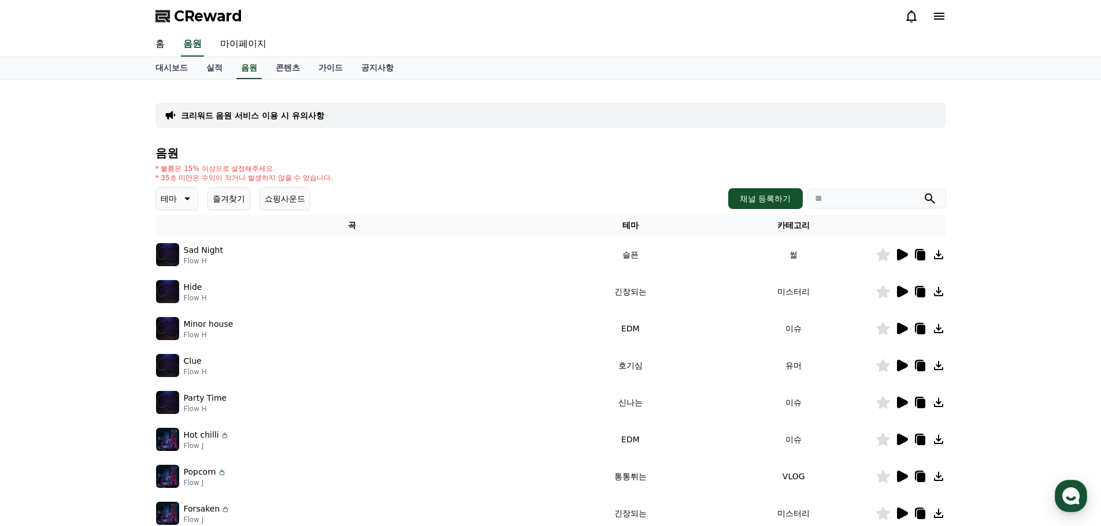
click at [896, 253] on icon at bounding box center [902, 255] width 14 height 14
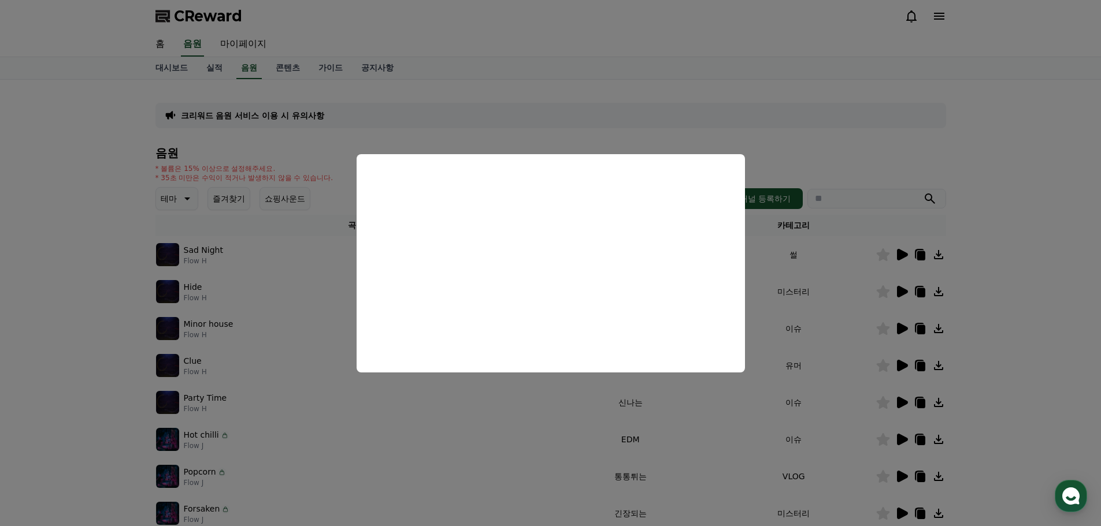
click at [553, 123] on button "close modal" at bounding box center [550, 263] width 1101 height 526
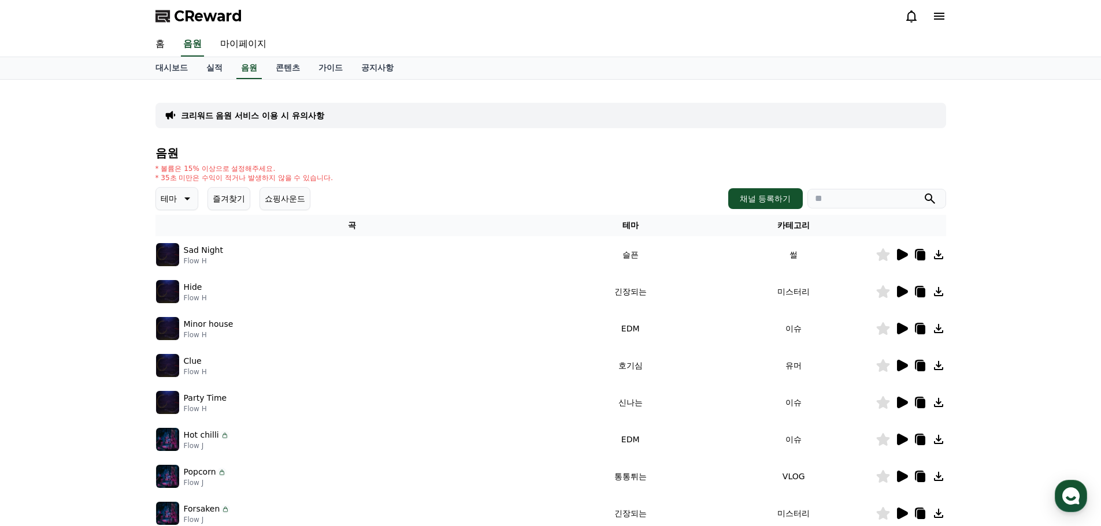
click at [944, 14] on icon at bounding box center [939, 16] width 14 height 14
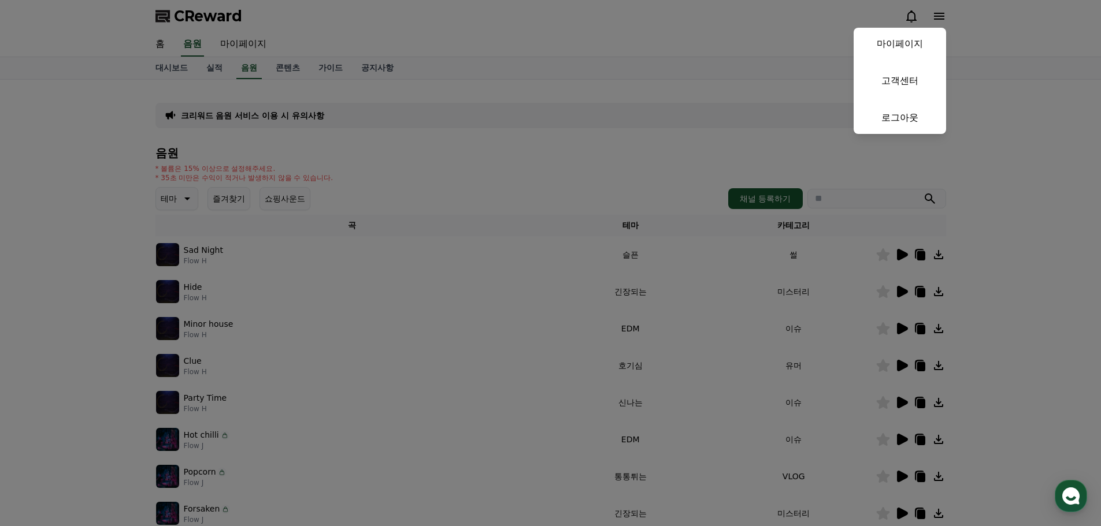
drag, startPoint x: 1015, startPoint y: 150, endPoint x: 641, endPoint y: 77, distance: 381.0
click at [1010, 147] on button "close" at bounding box center [550, 263] width 1101 height 526
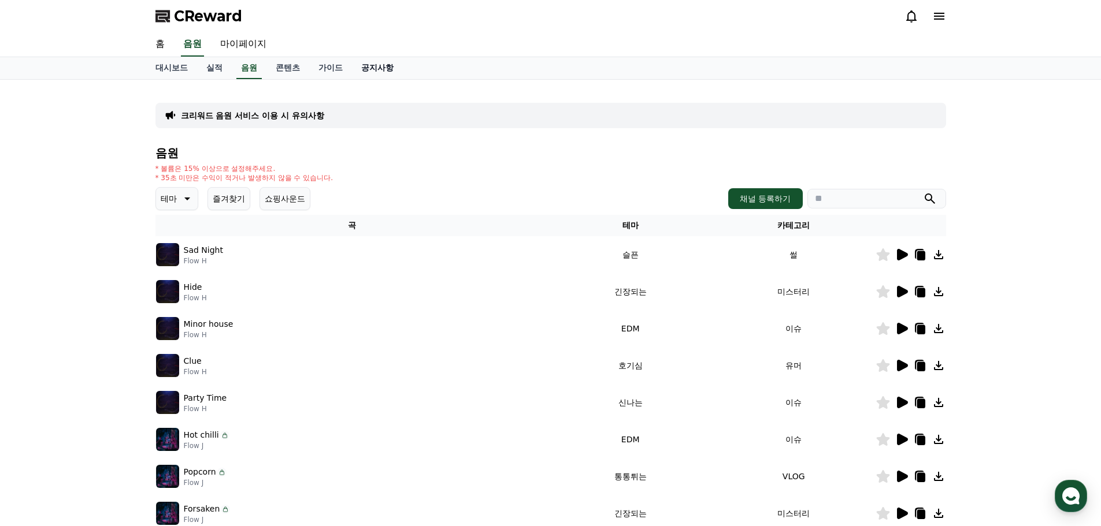
click at [369, 68] on link "공지사항" at bounding box center [377, 68] width 51 height 22
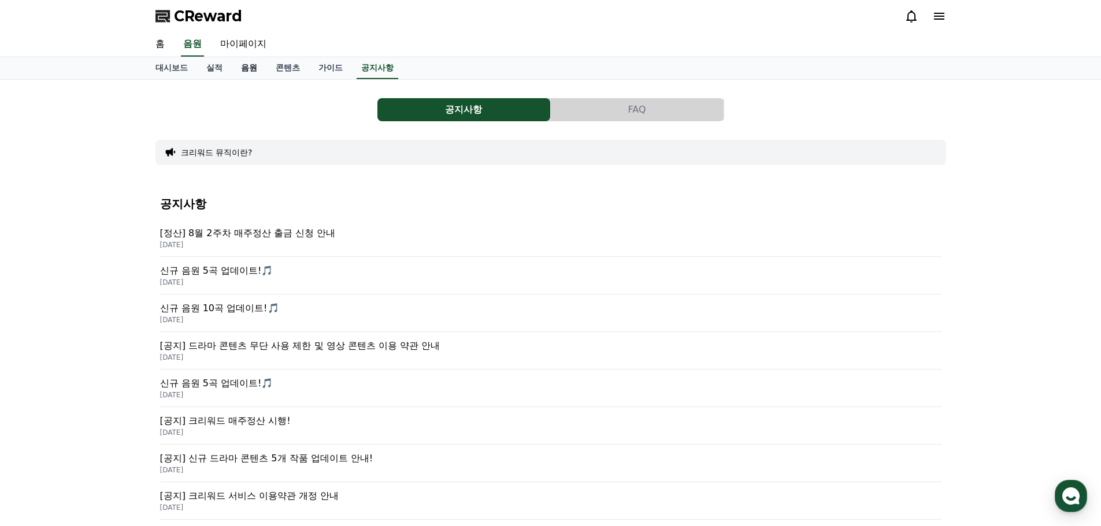
click at [244, 64] on link "음원" at bounding box center [249, 68] width 35 height 22
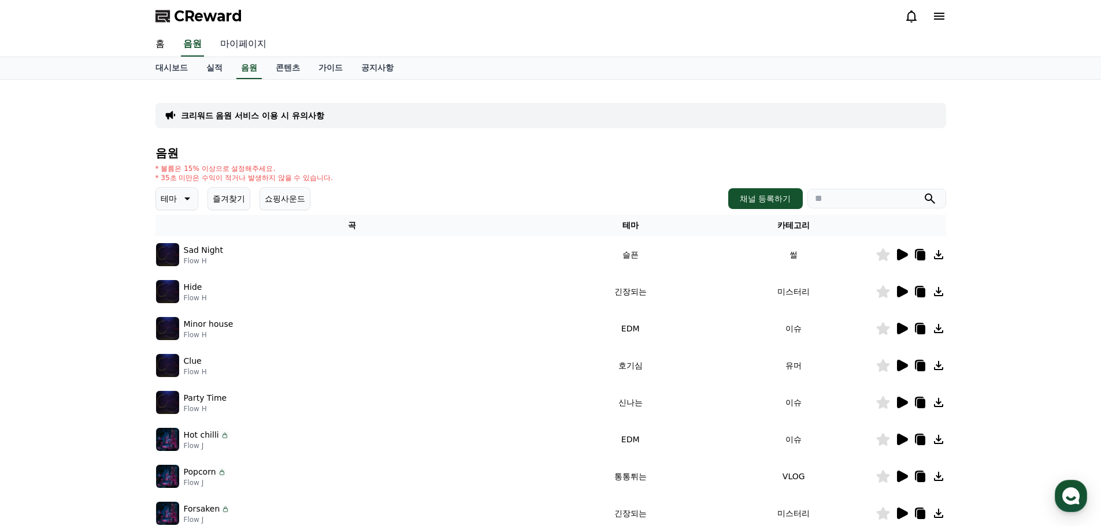
click at [235, 42] on link "마이페이지" at bounding box center [243, 44] width 65 height 24
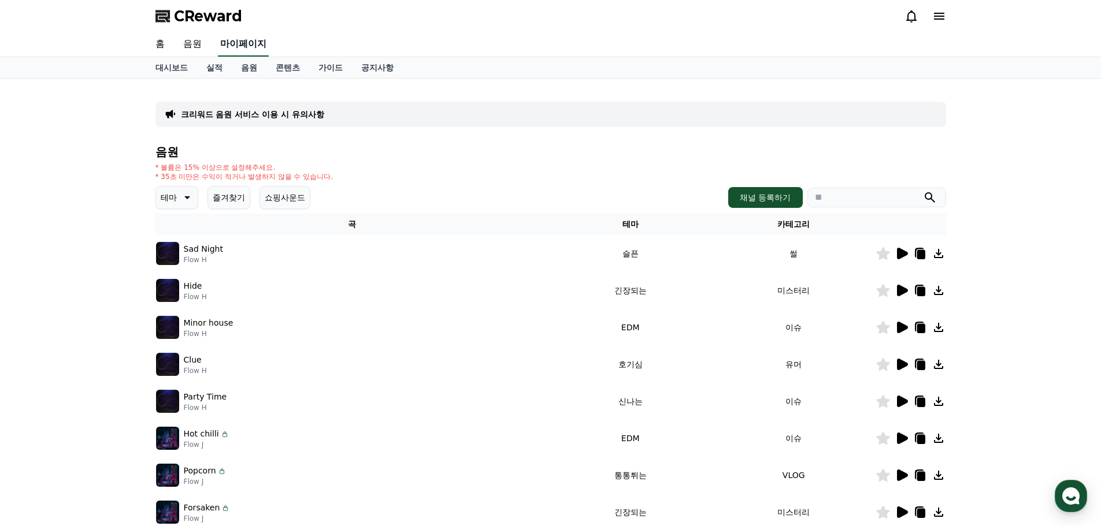
select select "**********"
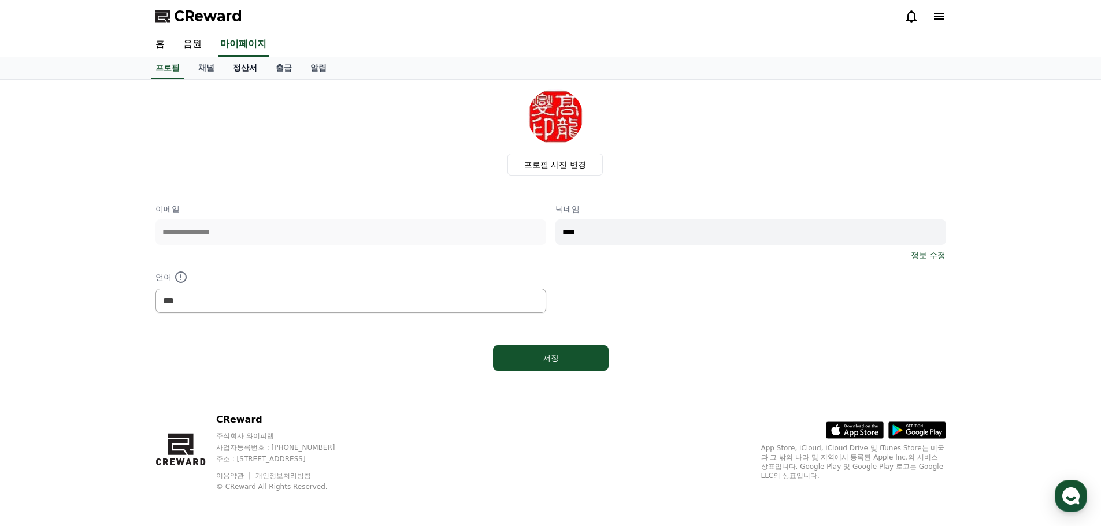
click at [238, 69] on link "정산서" at bounding box center [245, 68] width 43 height 22
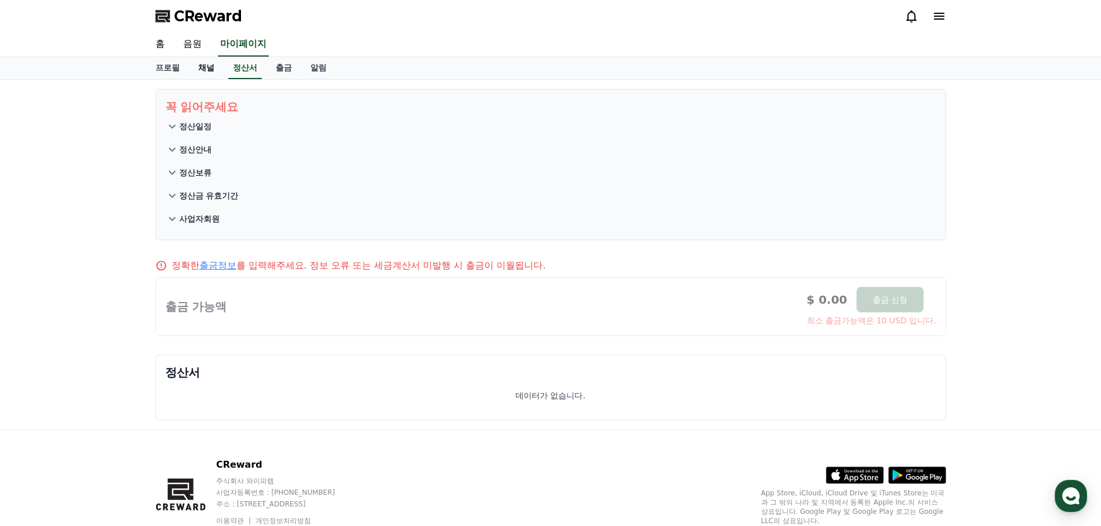
click at [203, 69] on link "채널" at bounding box center [206, 68] width 35 height 22
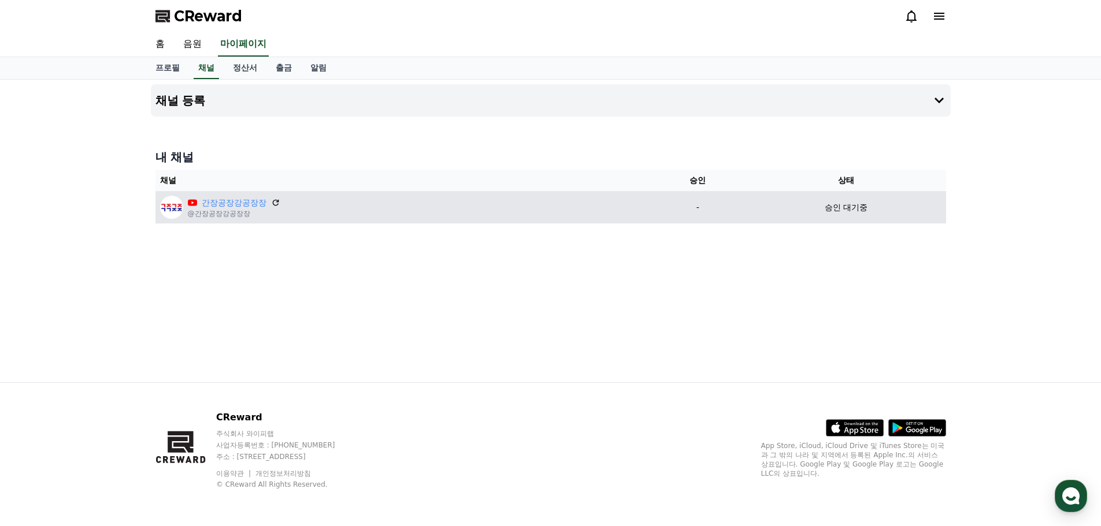
click at [350, 212] on div "간장공장강공장장 @간장공장강공장장" at bounding box center [402, 207] width 485 height 23
drag, startPoint x: 440, startPoint y: 210, endPoint x: 336, endPoint y: 208, distance: 104.6
click at [376, 216] on div "간장공장강공장장 @간장공장강공장장" at bounding box center [402, 207] width 485 height 23
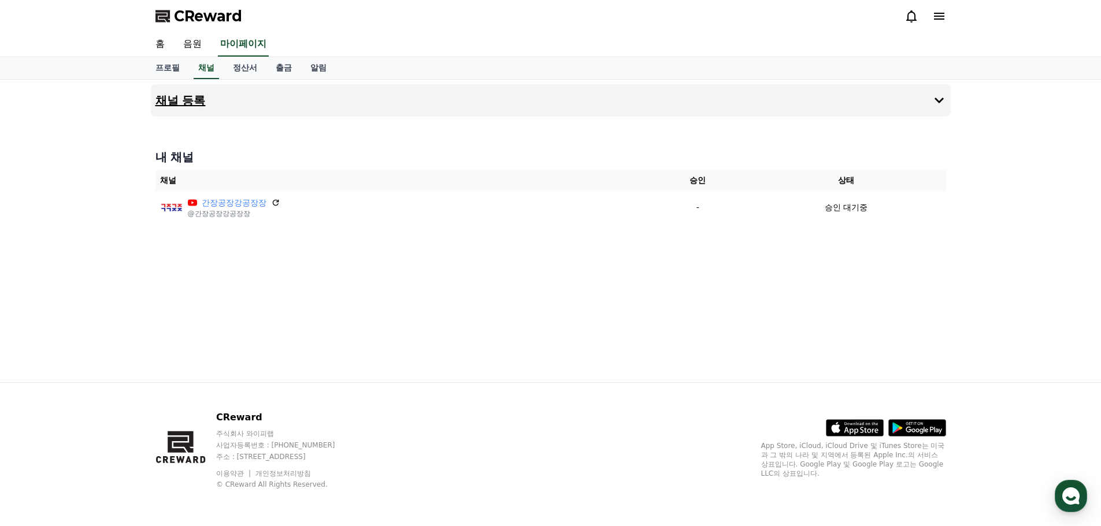
click at [927, 97] on button "채널 등록" at bounding box center [551, 100] width 800 height 32
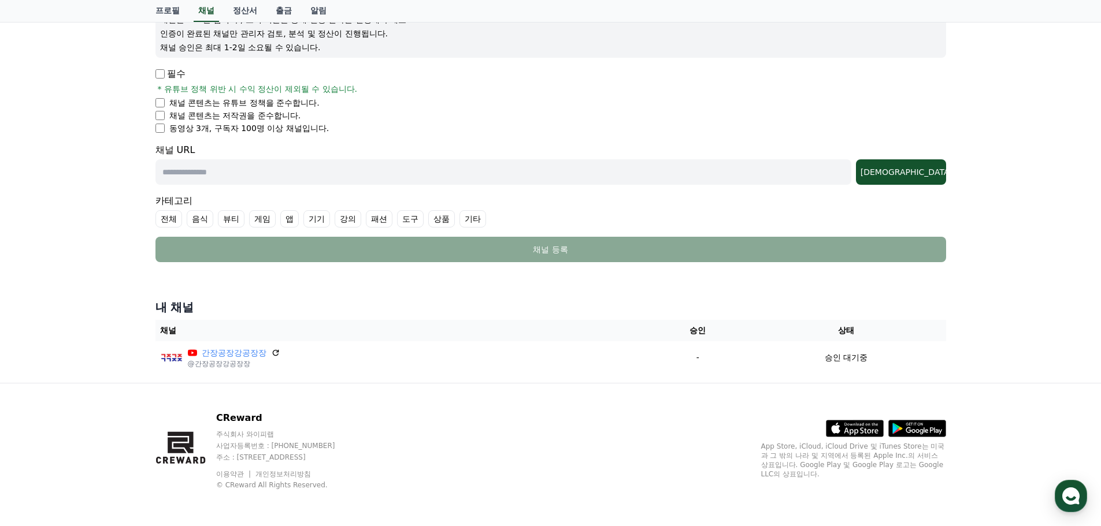
scroll to position [165, 0]
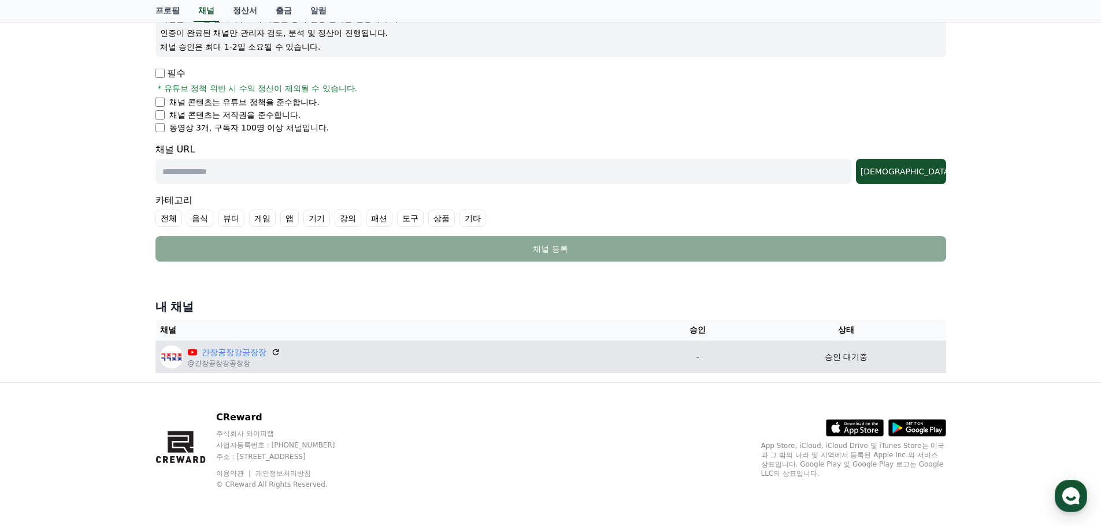
click at [844, 357] on p "승인 대기중" at bounding box center [846, 357] width 43 height 12
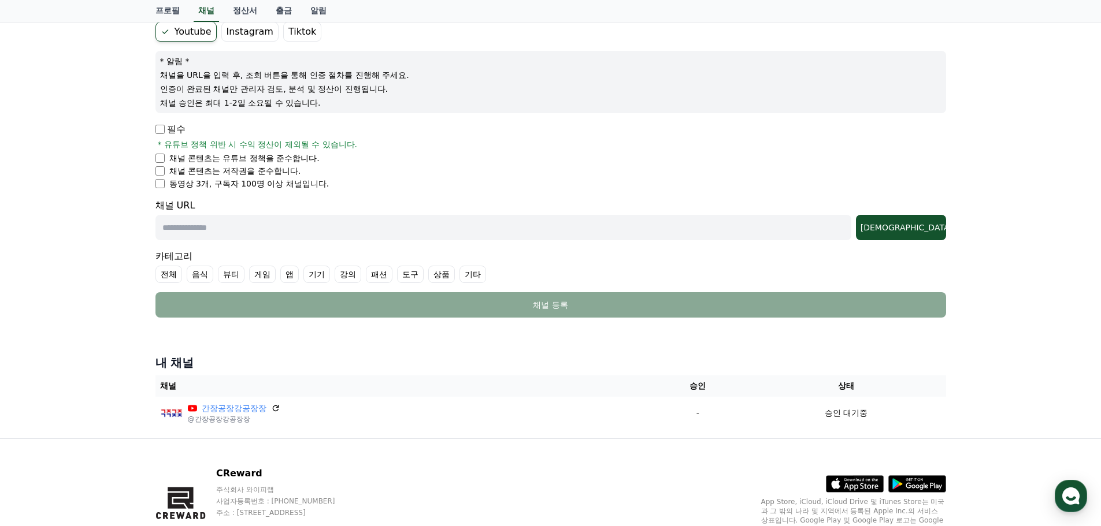
scroll to position [0, 0]
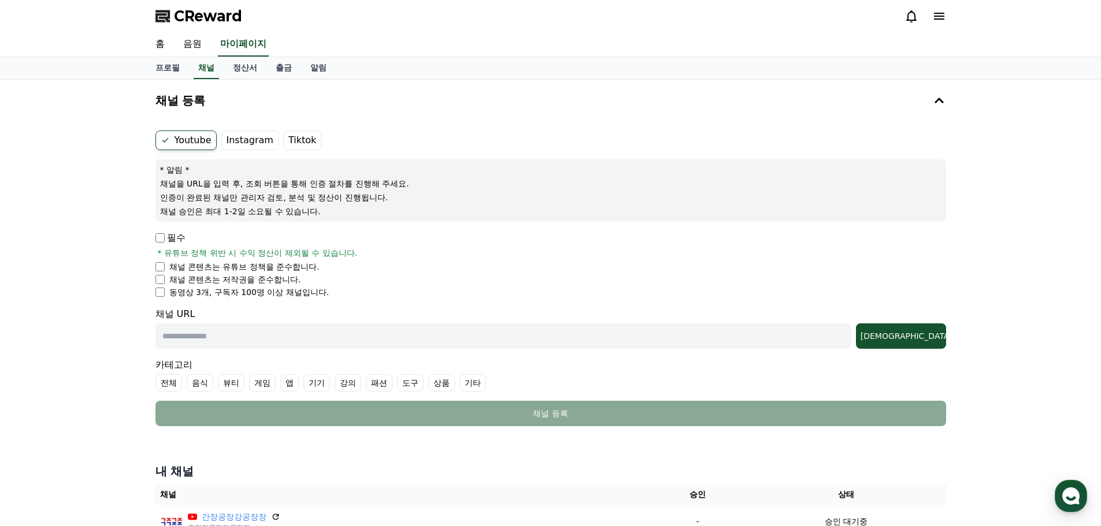
click at [940, 14] on icon at bounding box center [939, 16] width 10 height 7
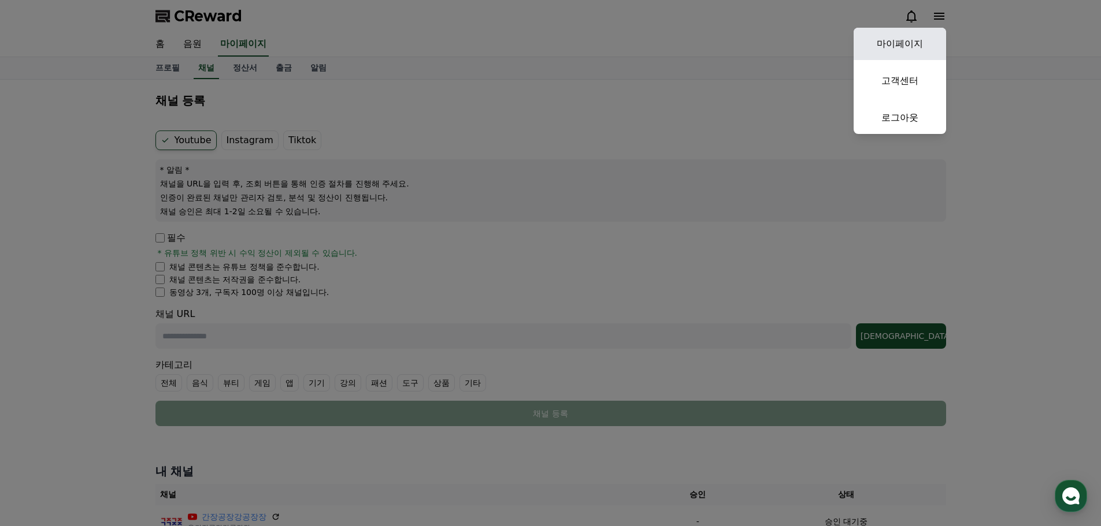
click at [885, 40] on link "마이페이지" at bounding box center [900, 44] width 92 height 32
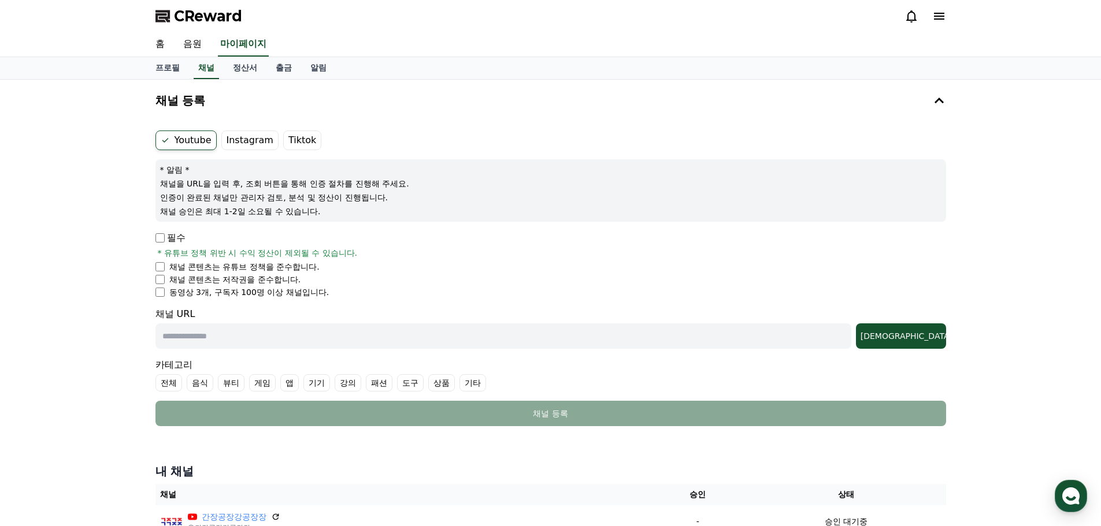
select select "**********"
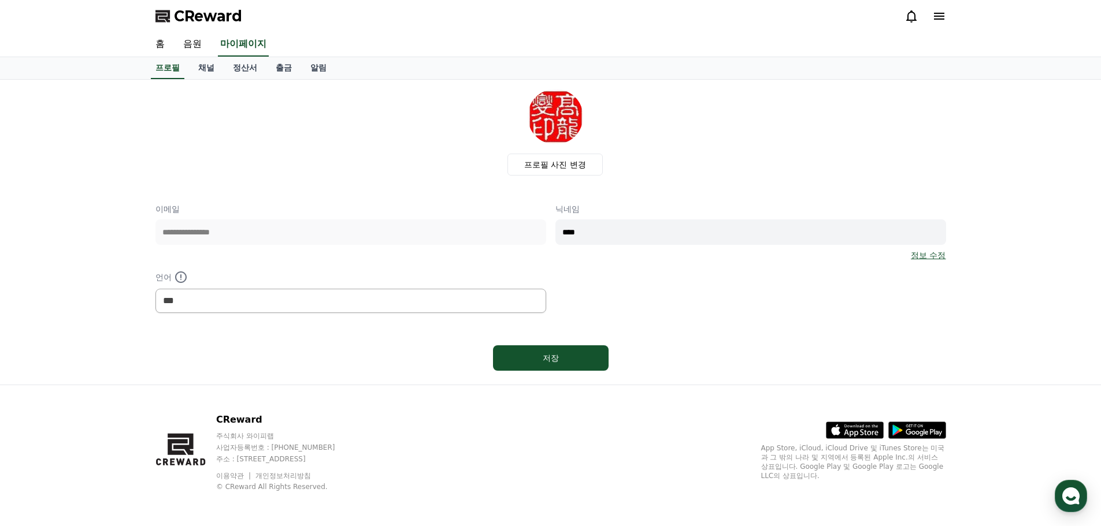
click at [699, 305] on div "**********" at bounding box center [550, 258] width 791 height 110
click at [163, 50] on link "홈" at bounding box center [160, 44] width 28 height 24
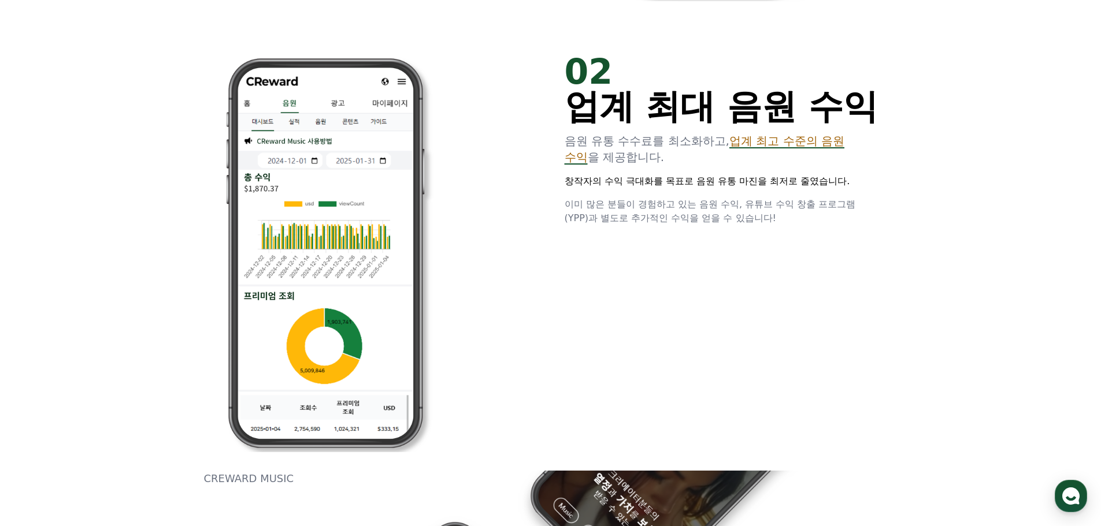
scroll to position [925, 0]
